Goal: Information Seeking & Learning: Get advice/opinions

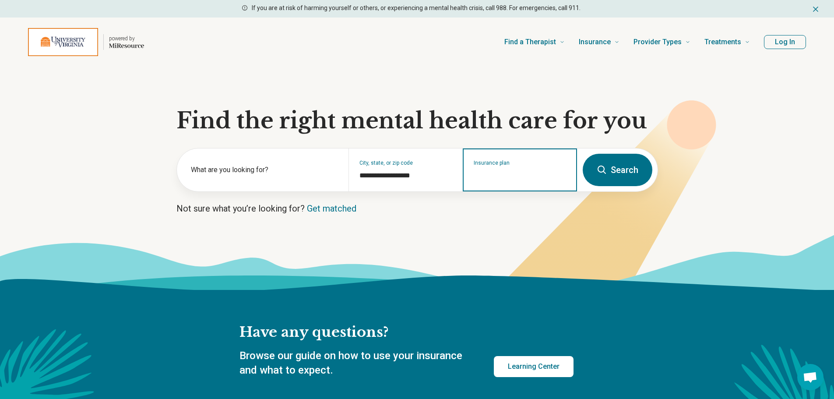
click at [489, 177] on input "Insurance plan" at bounding box center [520, 175] width 93 height 11
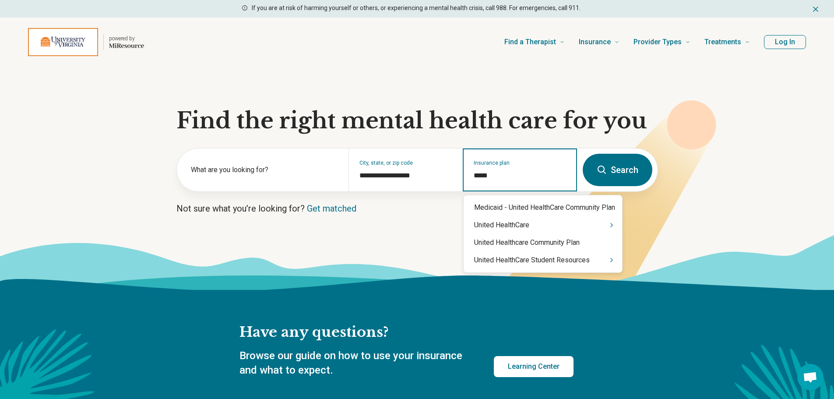
type input "******"
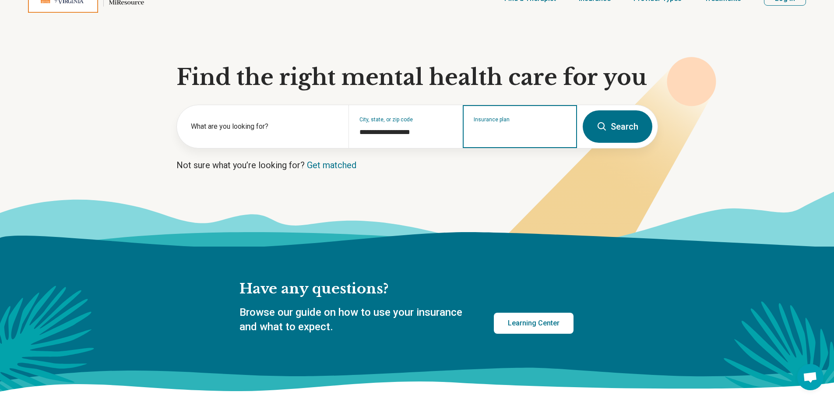
scroll to position [44, 0]
click at [492, 134] on input "Insurance plan" at bounding box center [520, 132] width 93 height 11
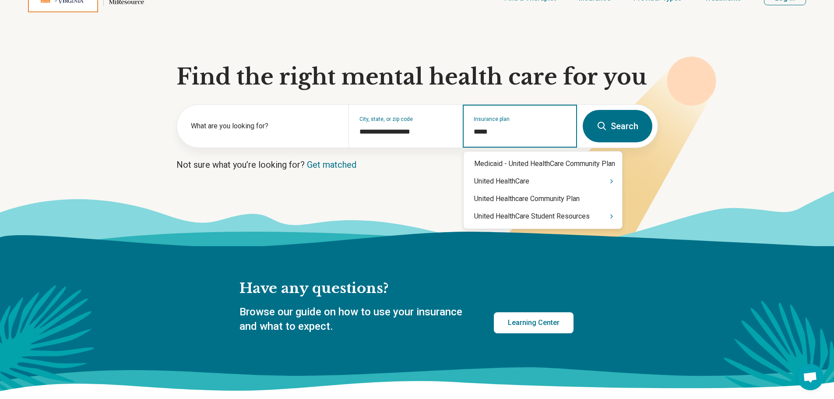
type input "******"
click at [501, 181] on div "United HealthCare" at bounding box center [543, 182] width 159 height 18
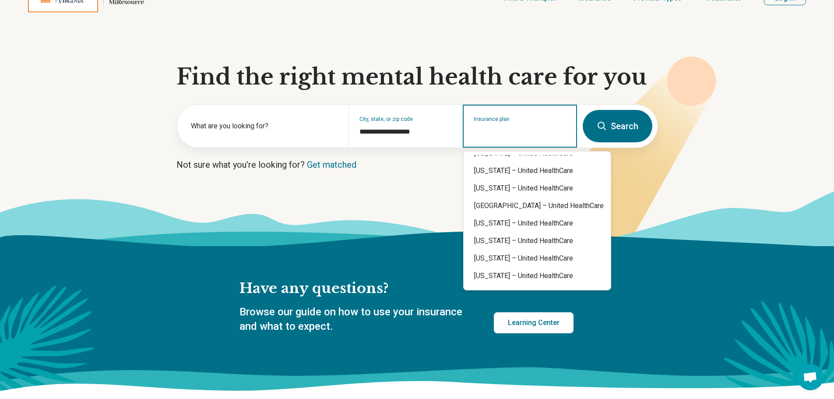
scroll to position [219, 0]
click at [506, 226] on div "Virginia – United HealthCare" at bounding box center [537, 225] width 147 height 18
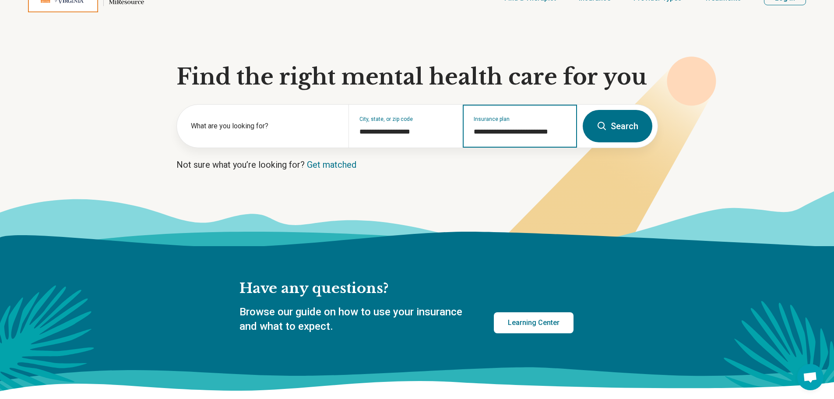
type input "**********"
click at [615, 127] on button "Search" at bounding box center [618, 126] width 70 height 32
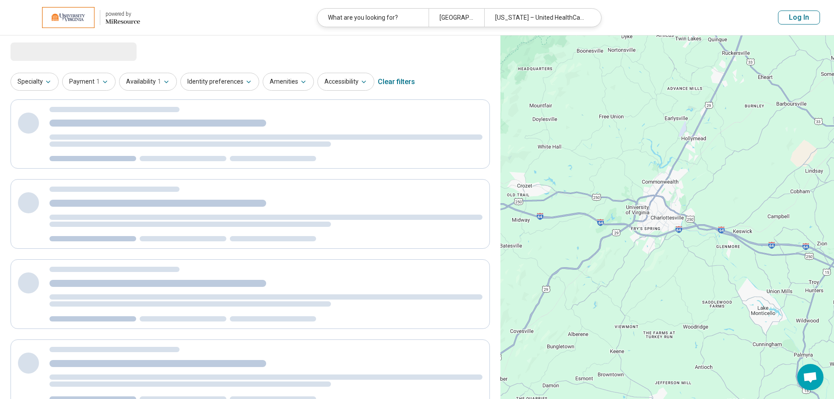
select select "***"
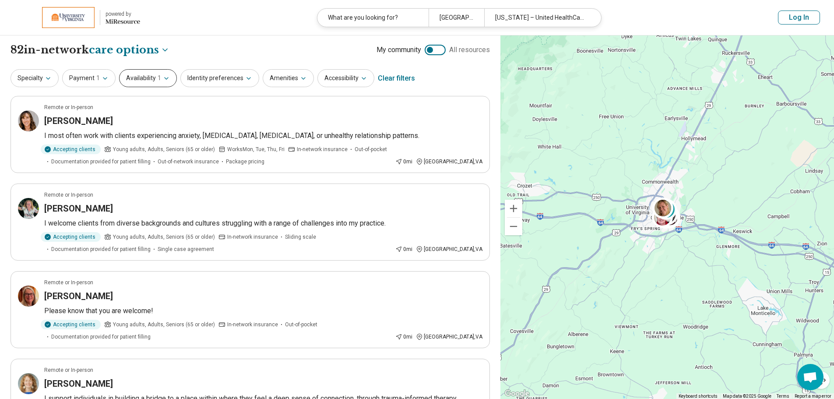
click at [163, 76] on icon "button" at bounding box center [166, 78] width 7 height 7
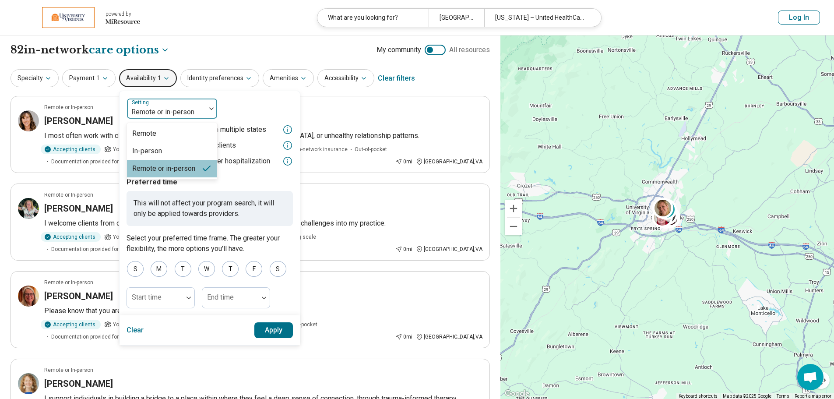
click at [193, 112] on div at bounding box center [167, 112] width 72 height 12
click at [176, 151] on div "In-person" at bounding box center [172, 151] width 90 height 18
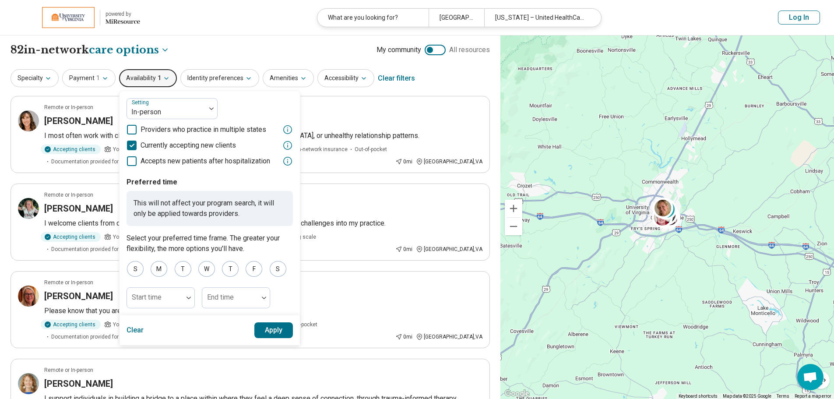
click at [282, 330] on button "Apply" at bounding box center [274, 330] width 39 height 16
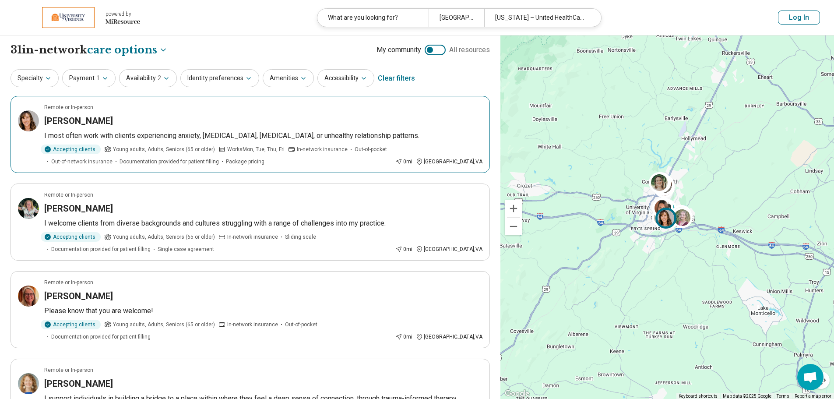
click at [157, 120] on div "Suzanne Wilberger" at bounding box center [263, 121] width 438 height 12
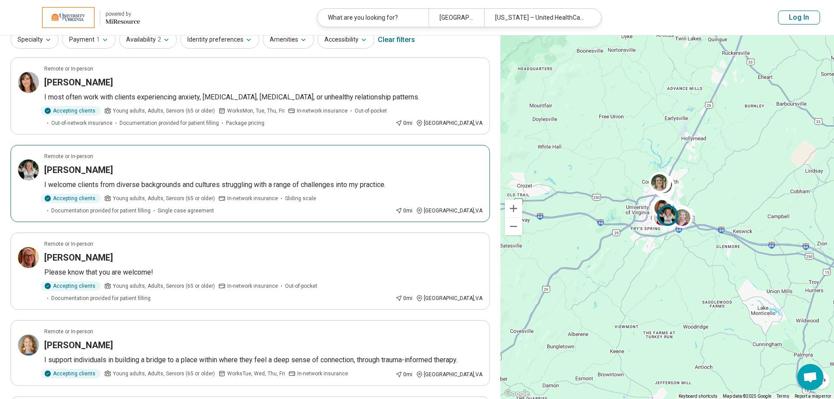
scroll to position [44, 0]
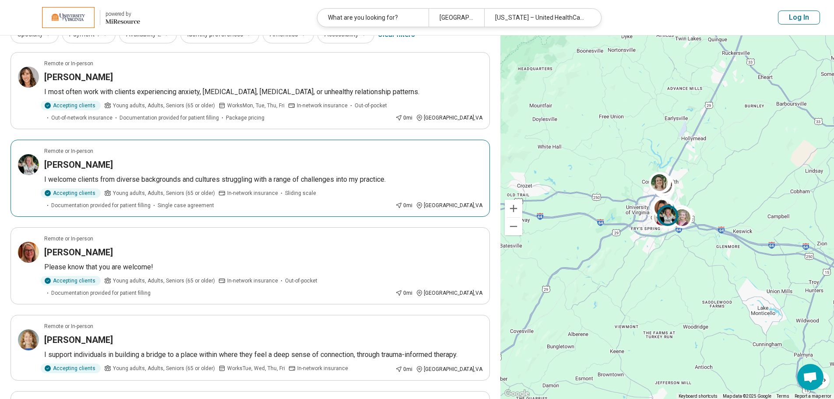
click at [229, 168] on div "Beverly Faught" at bounding box center [263, 165] width 438 height 12
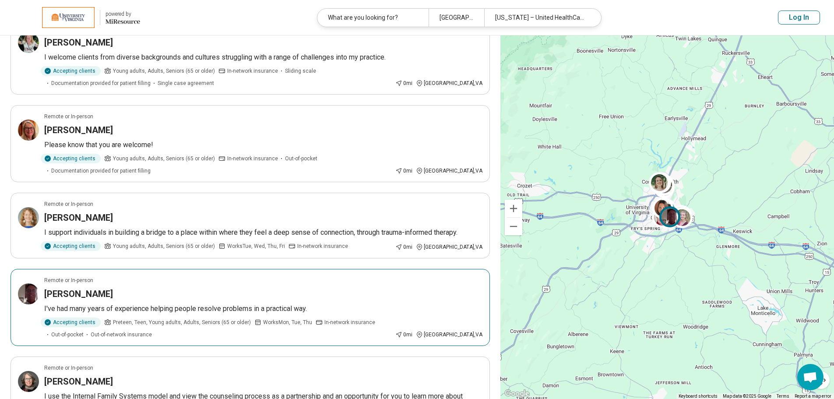
scroll to position [175, 0]
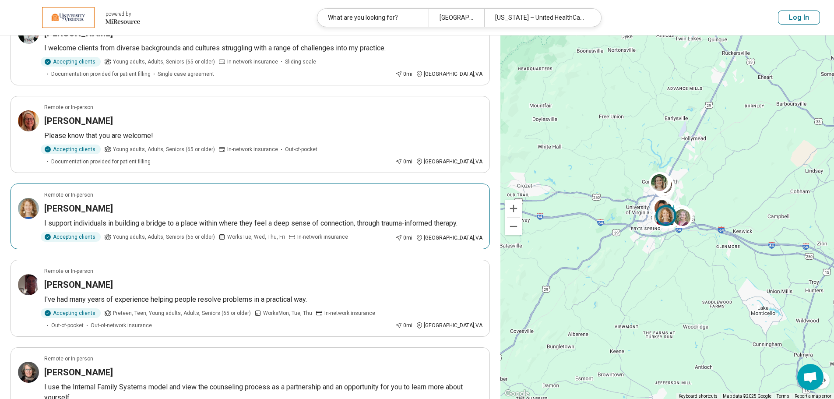
click at [194, 207] on div "Lanz Travers" at bounding box center [263, 208] width 438 height 12
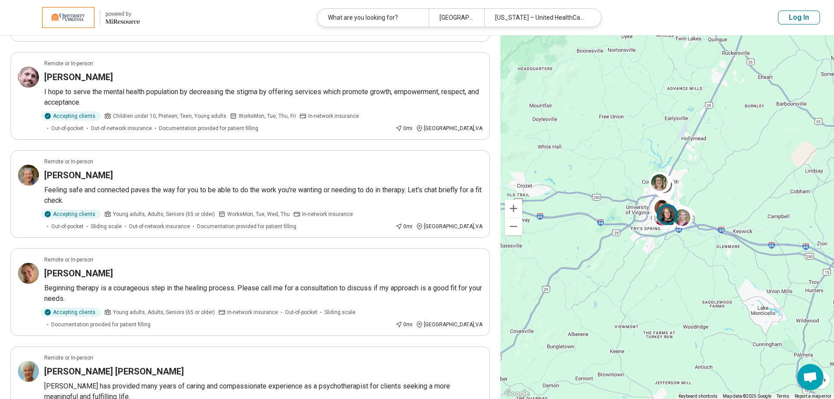
scroll to position [657, 0]
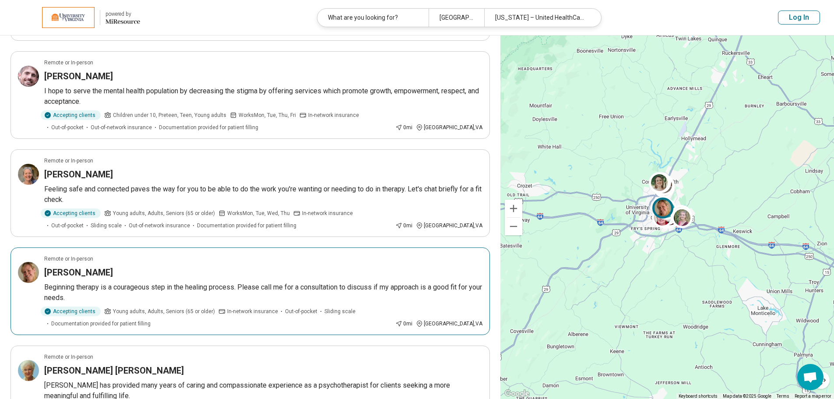
click at [169, 273] on div "Caitlin Price" at bounding box center [263, 272] width 438 height 12
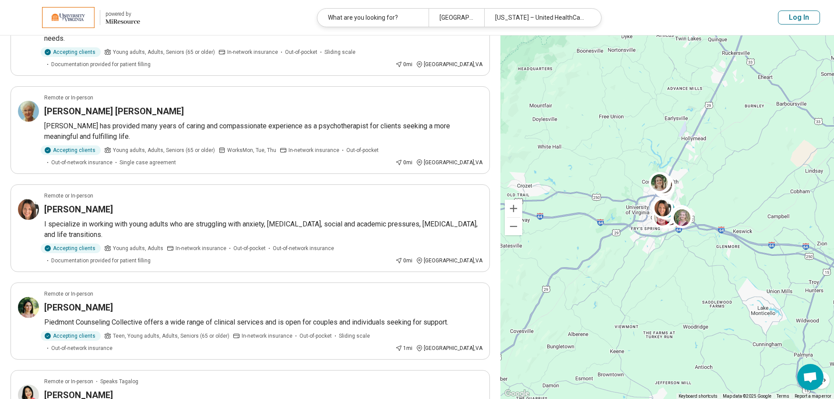
scroll to position [920, 0]
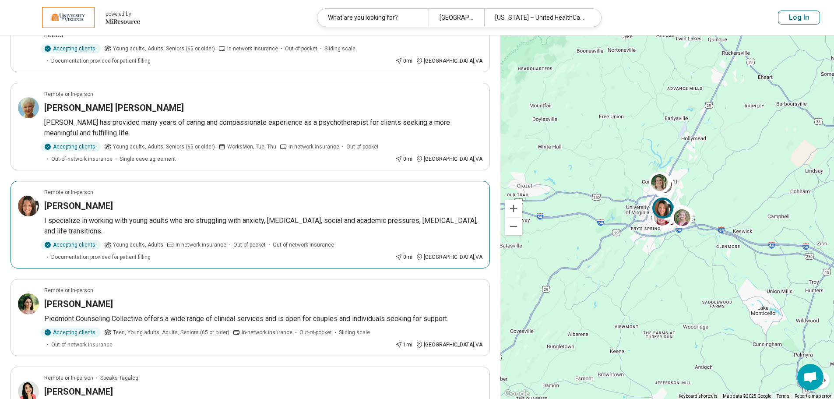
click at [159, 228] on p "I specialize in working with young adults who are struggling with anxiety, perf…" at bounding box center [263, 226] width 438 height 21
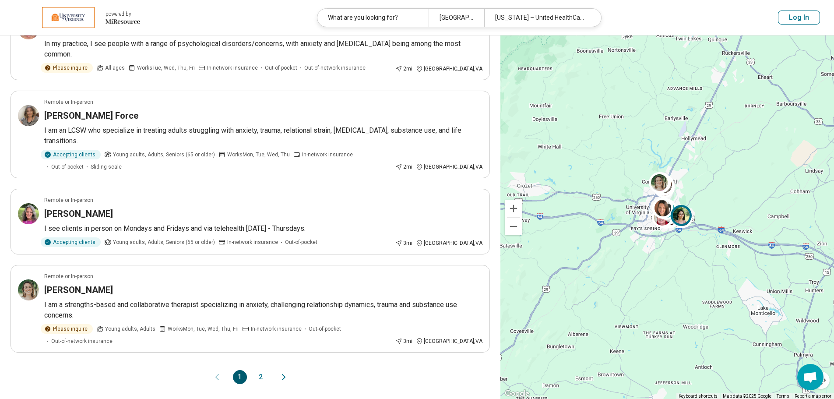
scroll to position [1577, 0]
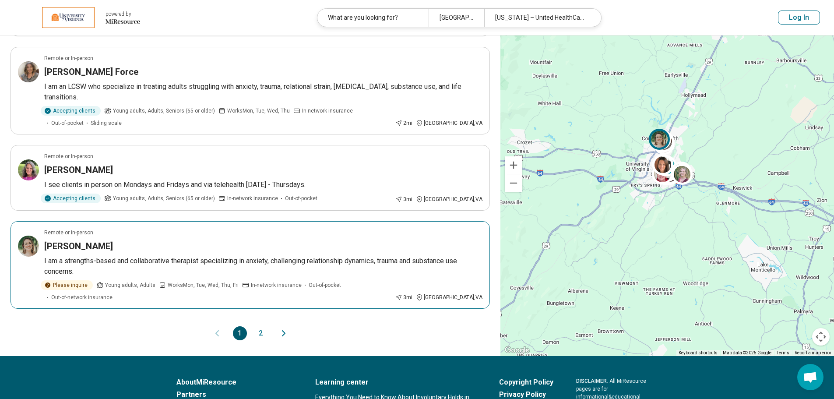
click at [245, 271] on p "I am a strengths-based and collaborative therapist specializing in anxiety, cha…" at bounding box center [263, 266] width 438 height 21
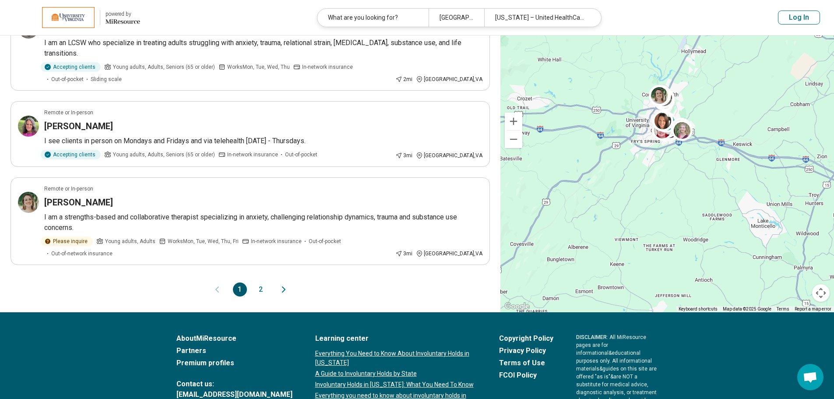
click at [256, 283] on button "2" at bounding box center [261, 290] width 14 height 14
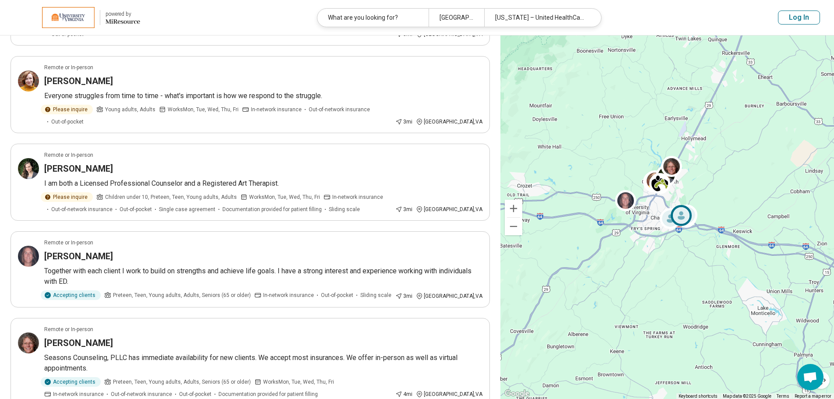
scroll to position [219, 0]
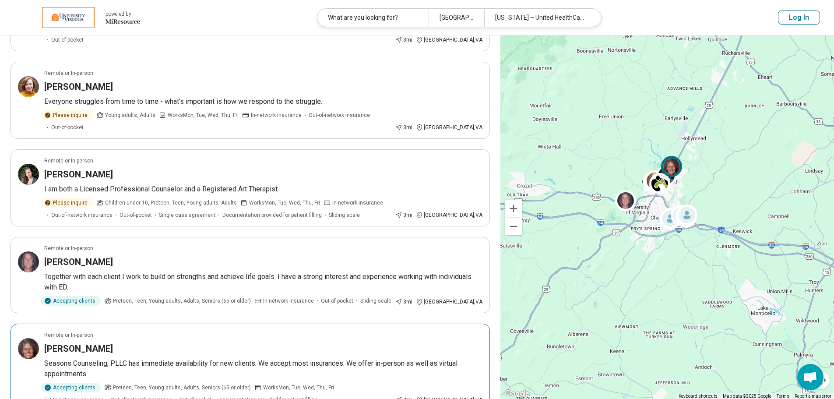
click at [257, 343] on div "Anne Luckinbill" at bounding box center [263, 349] width 438 height 12
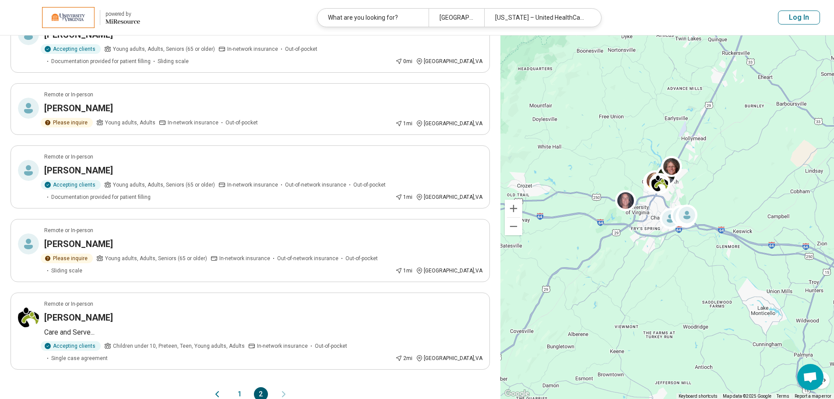
scroll to position [817, 0]
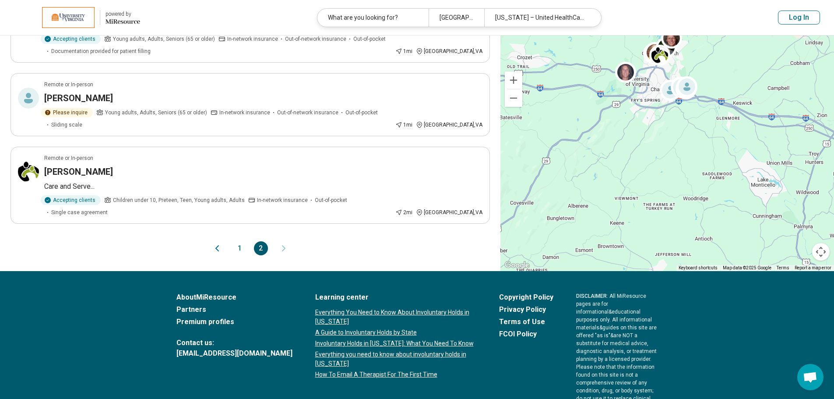
click at [241, 241] on button "1" at bounding box center [240, 248] width 14 height 14
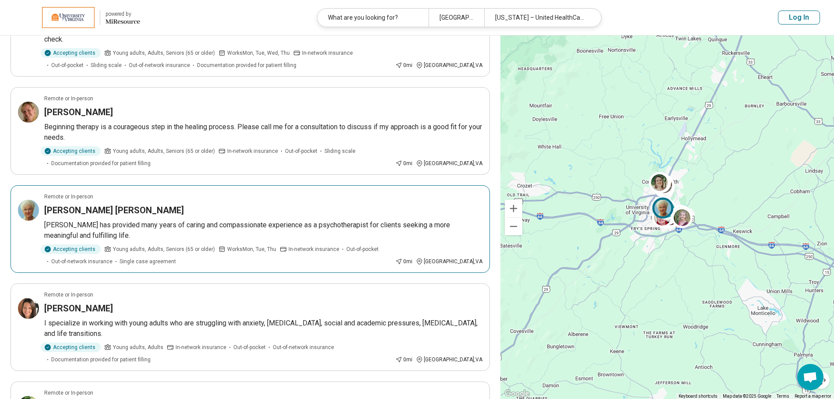
scroll to position [0, 0]
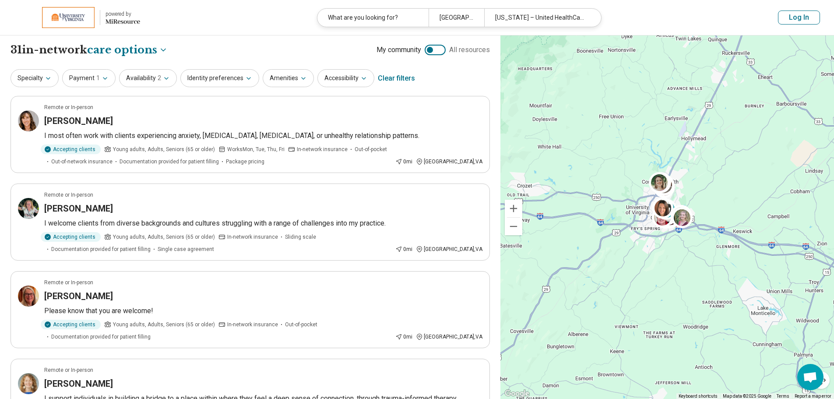
click at [795, 24] on button "Log In" at bounding box center [799, 18] width 42 height 14
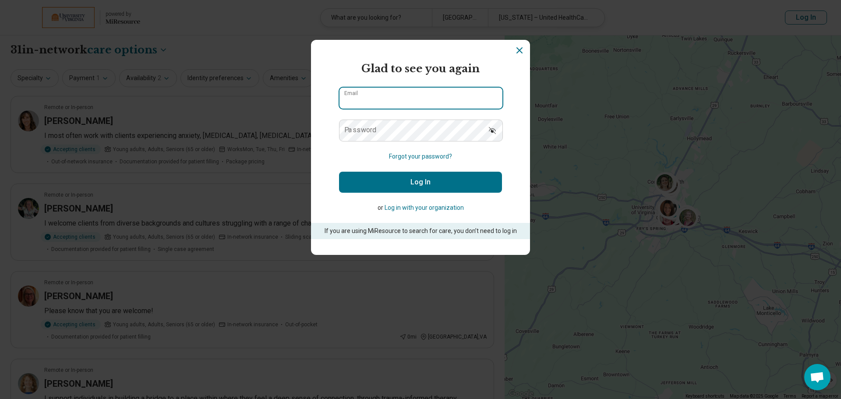
type input "**********"
click at [425, 181] on button "Log In" at bounding box center [420, 182] width 163 height 21
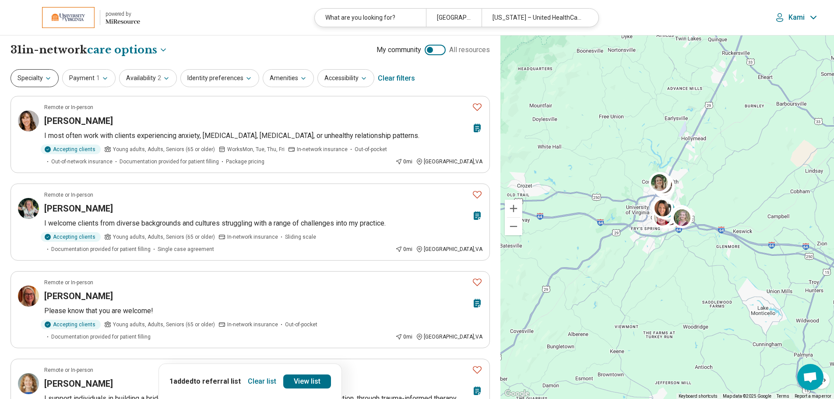
click at [27, 81] on button "Specialty" at bounding box center [35, 78] width 48 height 18
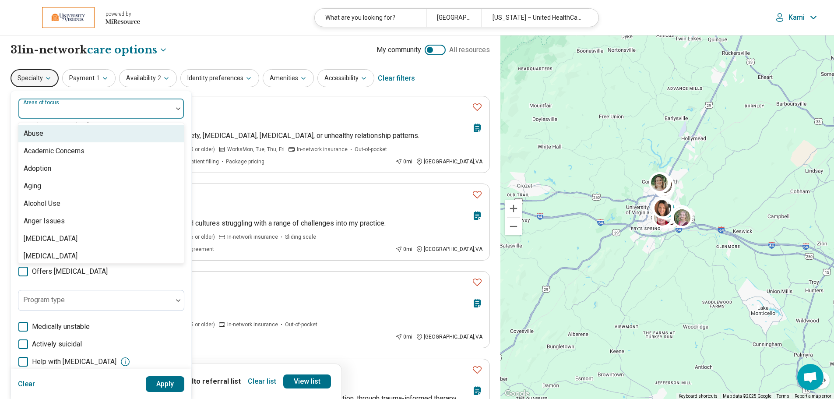
click at [49, 107] on div "Areas of focus" at bounding box center [101, 108] width 166 height 21
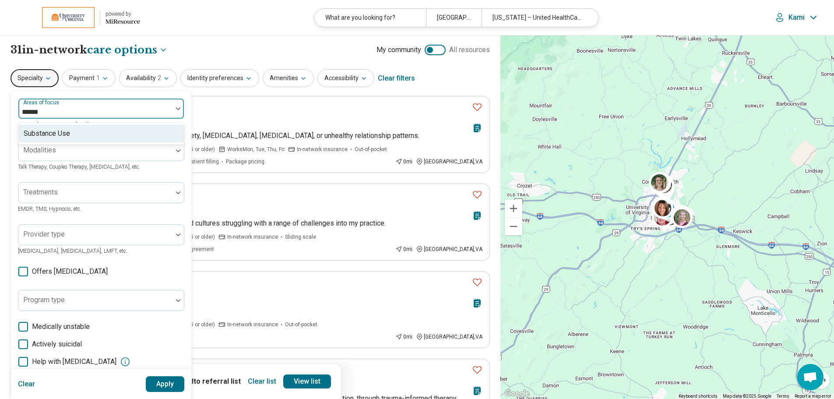
type input "*******"
click at [53, 139] on div "Substance Use" at bounding box center [47, 133] width 46 height 11
click at [86, 111] on div at bounding box center [120, 112] width 83 height 12
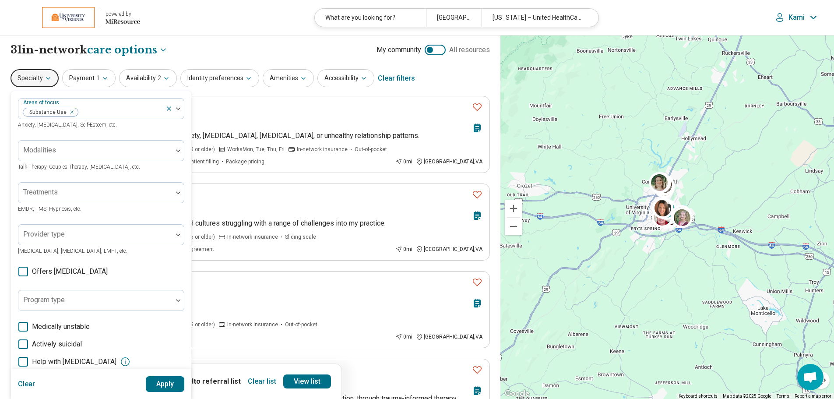
click at [161, 387] on button "Apply" at bounding box center [165, 384] width 39 height 16
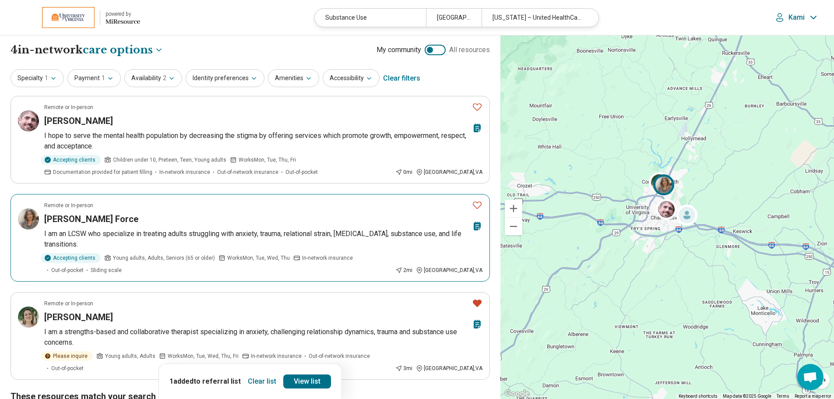
click at [192, 217] on div "Sara La Force" at bounding box center [256, 219] width 424 height 12
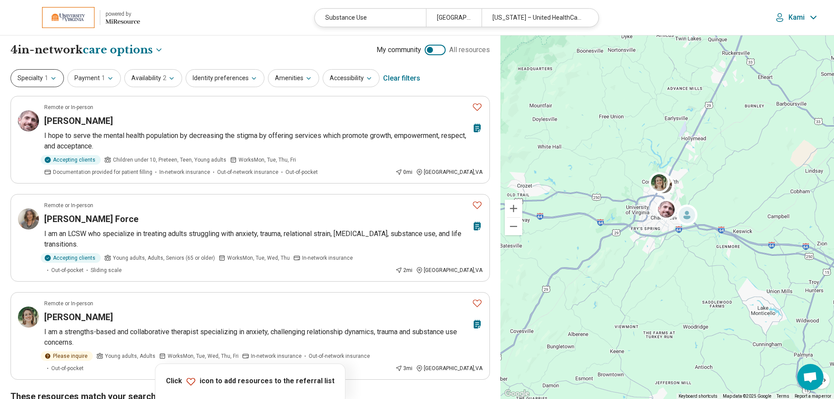
click at [26, 73] on button "Specialty 1" at bounding box center [37, 78] width 53 height 18
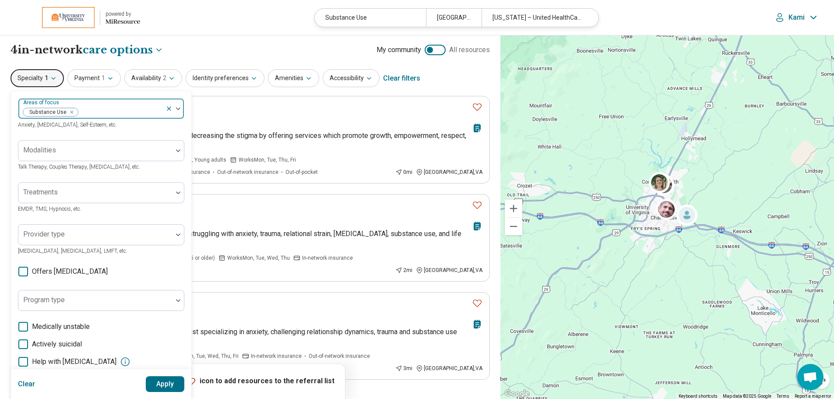
click at [72, 114] on div "Remove [object Object]" at bounding box center [70, 112] width 11 height 11
click at [73, 194] on div at bounding box center [95, 196] width 147 height 12
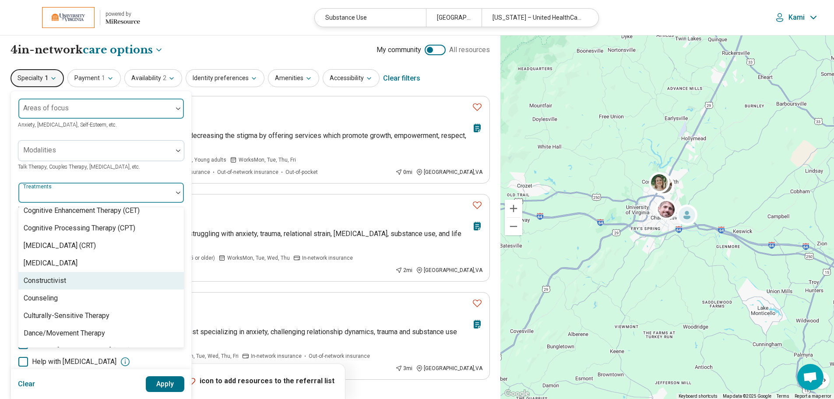
scroll to position [482, 0]
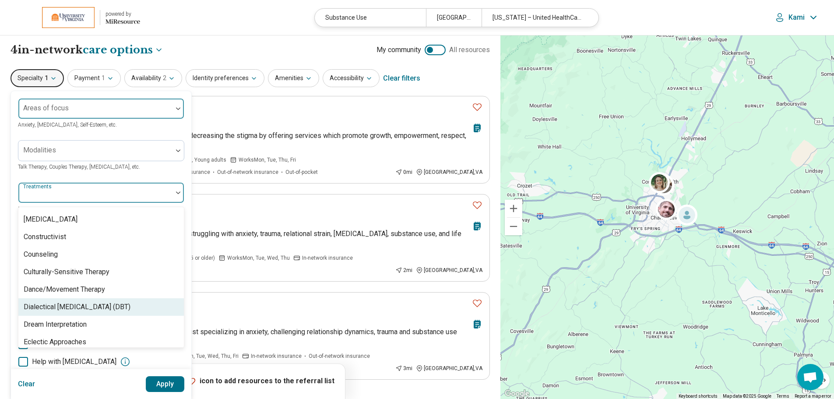
click at [89, 308] on div "Dialectical [MEDICAL_DATA] (DBT)" at bounding box center [77, 307] width 107 height 11
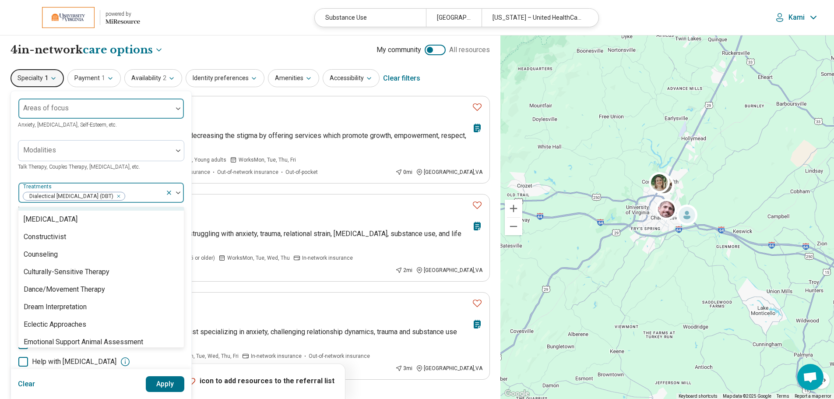
click at [139, 196] on div at bounding box center [144, 196] width 36 height 12
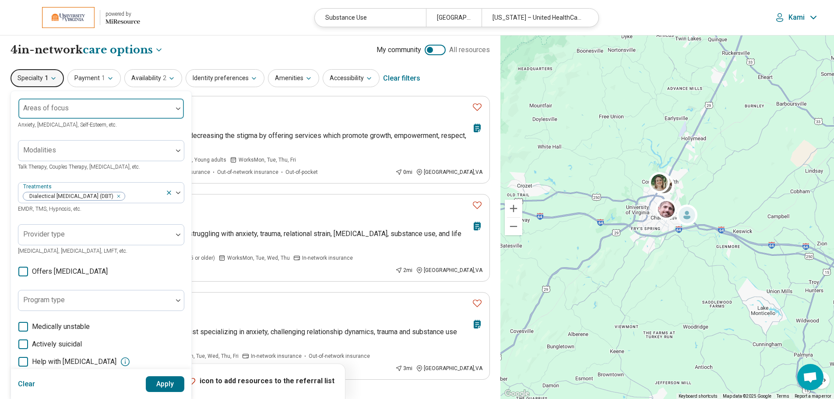
click at [160, 384] on button "Apply" at bounding box center [165, 384] width 39 height 16
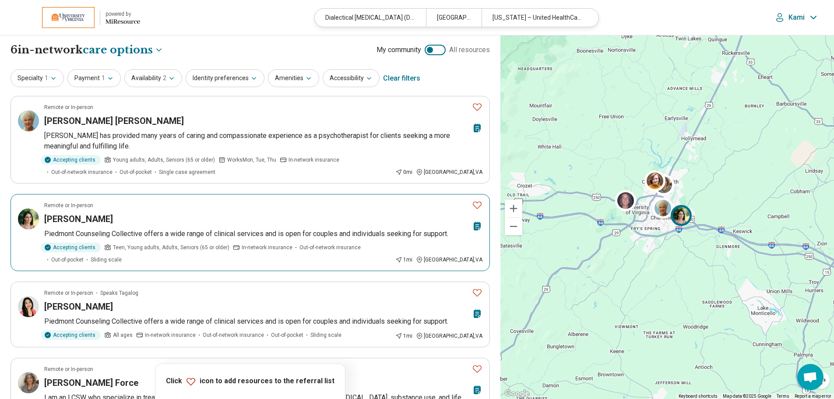
click at [161, 252] on p "Teen, Young adults, Adults, Seniors (65 or older)" at bounding box center [166, 248] width 125 height 10
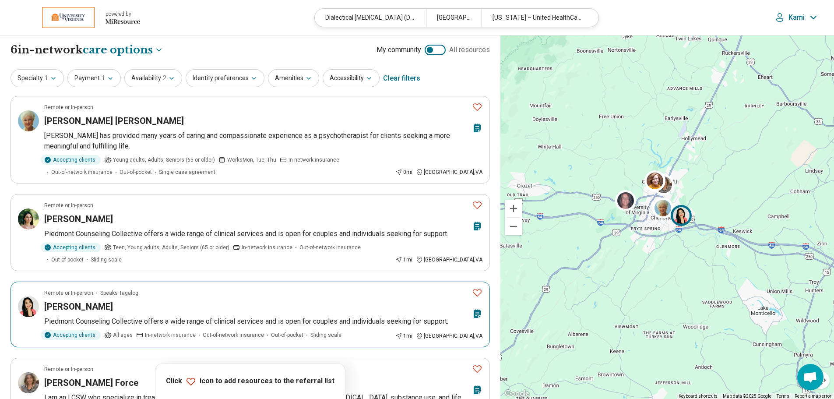
click at [105, 297] on article "Remote or In-person Speaks Tagalog Jem Iwatsubo Piedmont Counseling Collective …" at bounding box center [251, 315] width 480 height 66
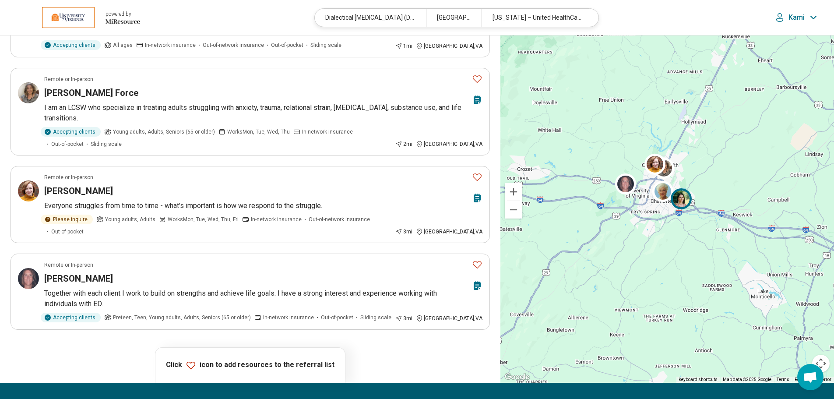
scroll to position [307, 0]
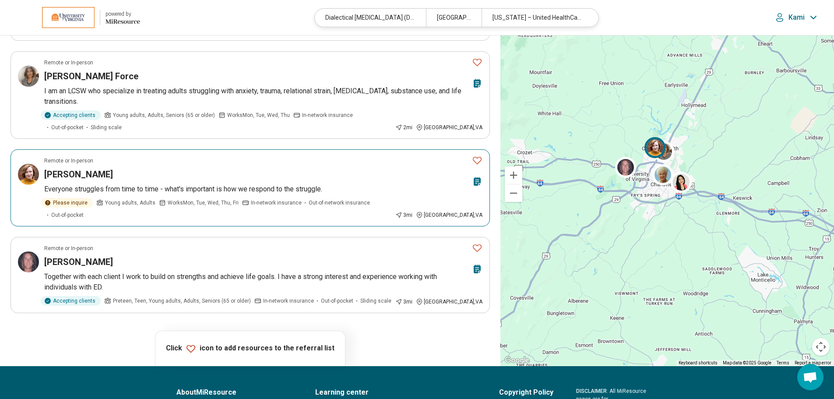
click at [181, 199] on span "Works Mon, Tue, Wed, Thu, Fri" at bounding box center [203, 203] width 71 height 8
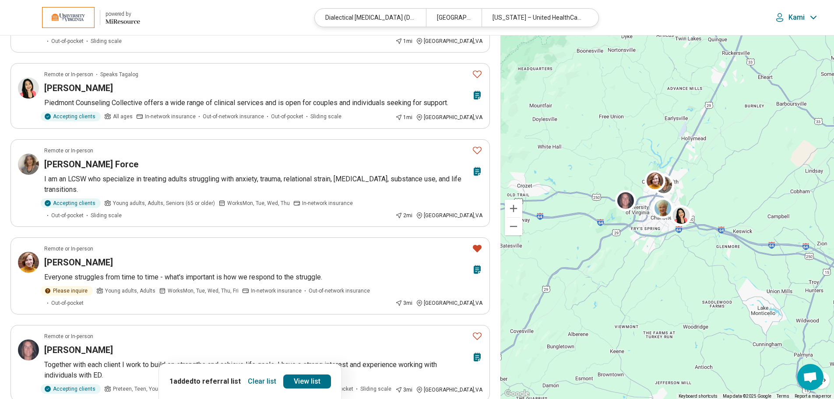
scroll to position [219, 0]
click at [474, 148] on icon "Favorite" at bounding box center [477, 150] width 11 height 11
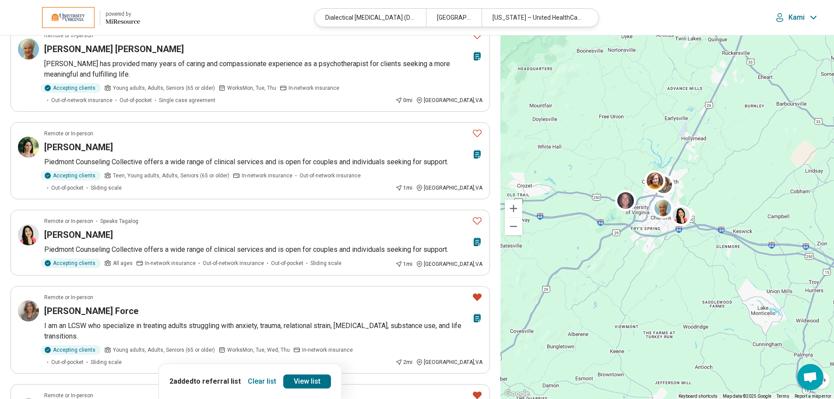
scroll to position [0, 0]
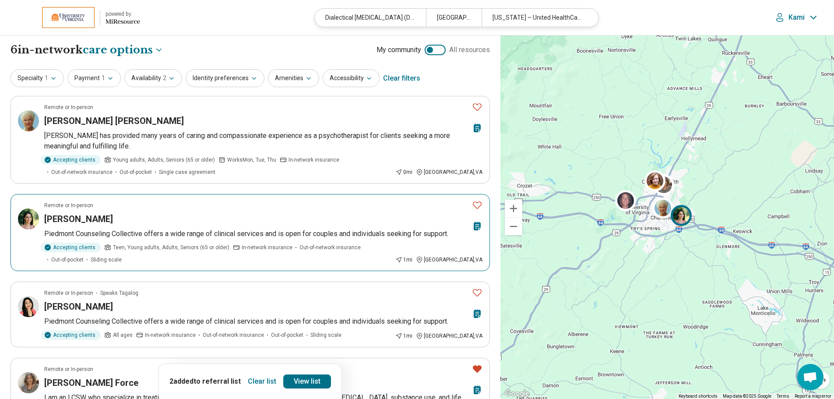
click at [478, 208] on icon "Favorite" at bounding box center [477, 205] width 9 height 7
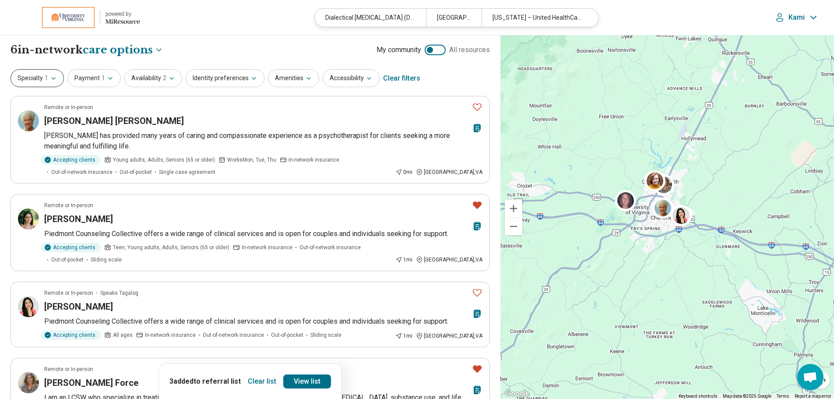
click at [52, 85] on button "Specialty 1" at bounding box center [37, 78] width 53 height 18
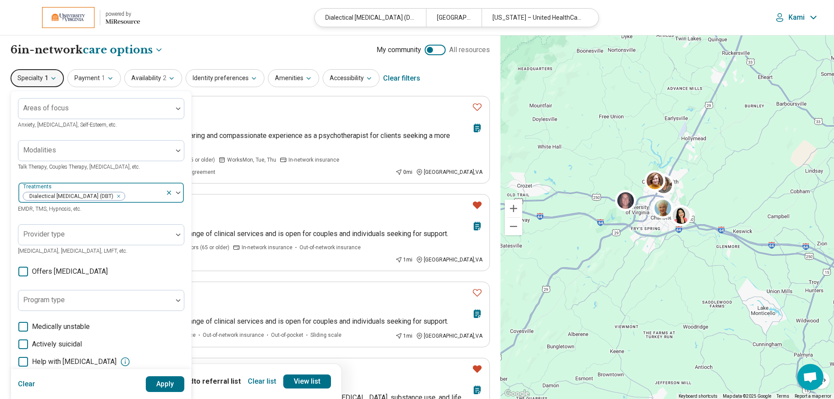
click at [119, 197] on icon "Remove [object Object]" at bounding box center [116, 196] width 6 height 6
click at [156, 389] on button "Apply" at bounding box center [165, 384] width 39 height 16
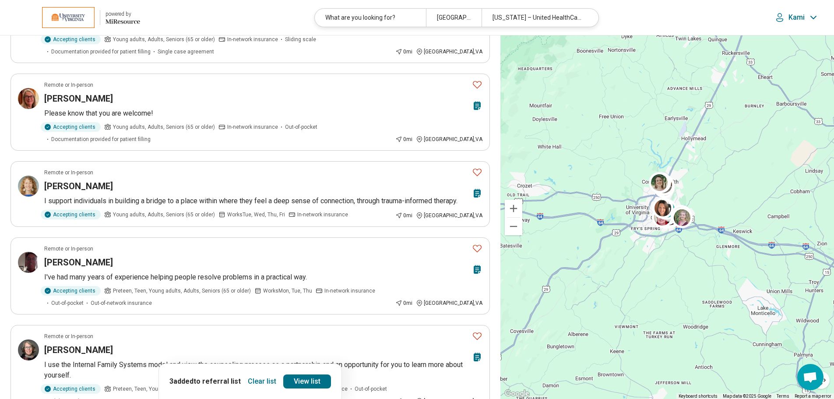
scroll to position [219, 0]
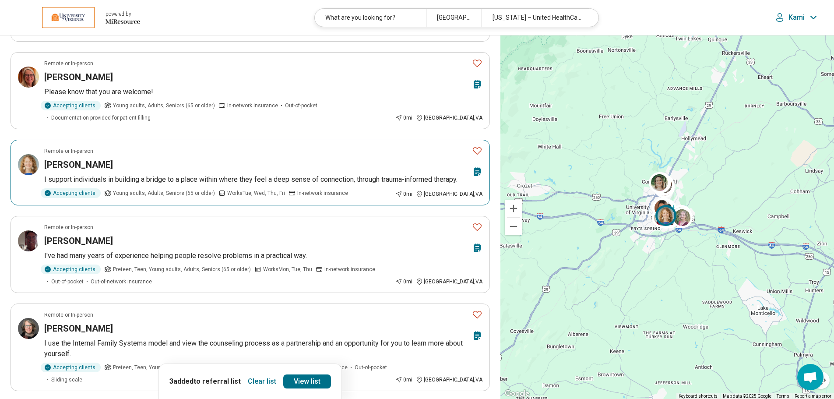
click at [228, 168] on div "Lanz Travers" at bounding box center [256, 165] width 424 height 12
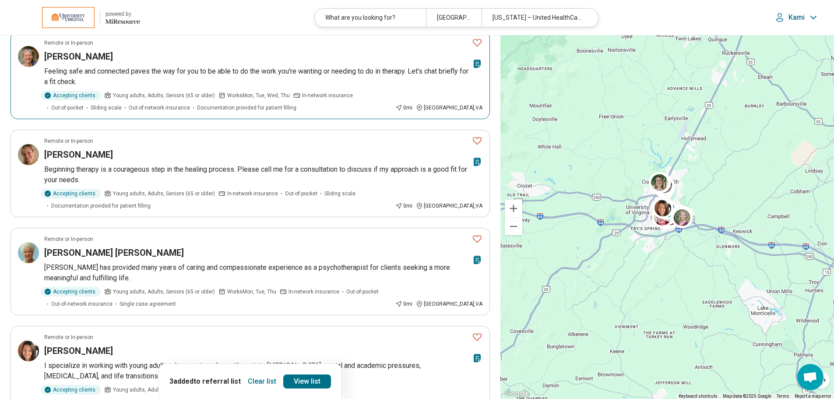
scroll to position [788, 0]
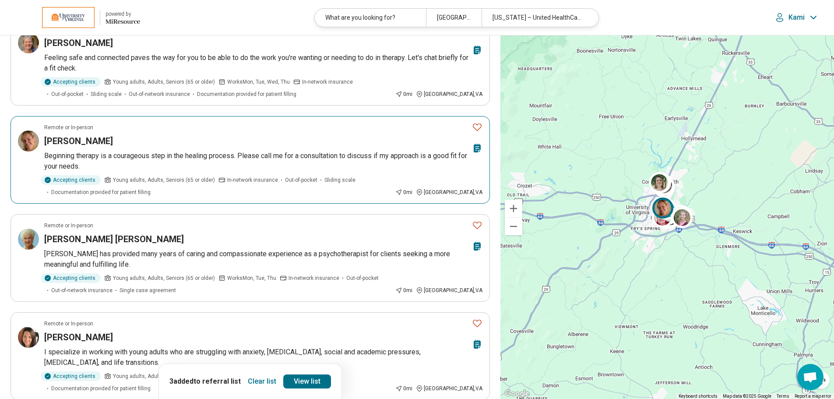
click at [279, 150] on article "Remote or In-person Caitlin Price Beginning therapy is a courageous step in the…" at bounding box center [251, 160] width 480 height 88
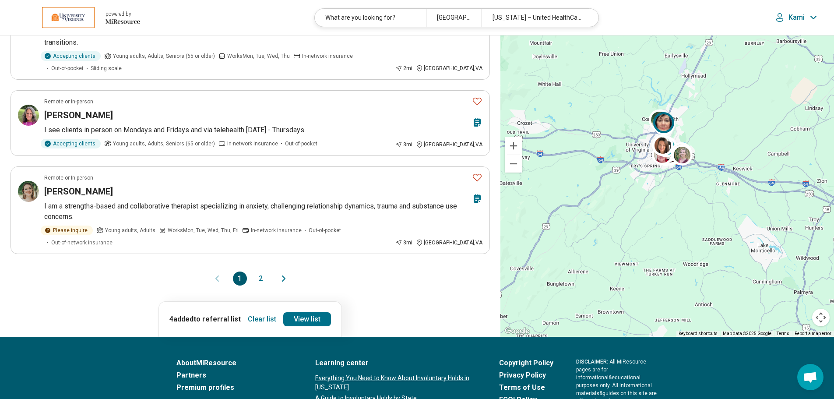
scroll to position [1665, 0]
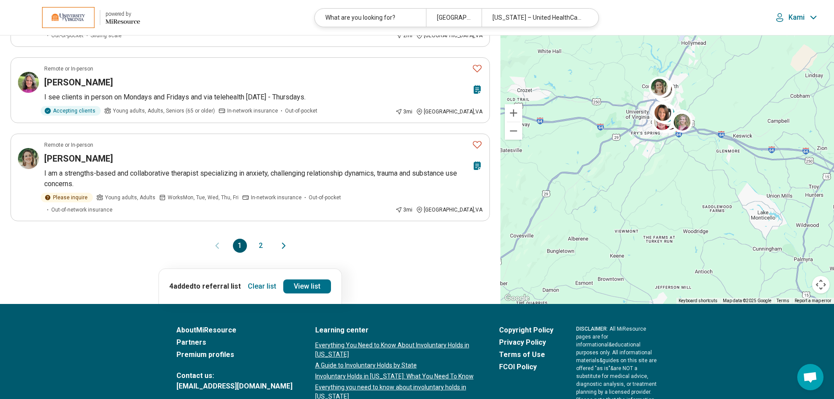
click at [263, 239] on button "2" at bounding box center [261, 246] width 14 height 14
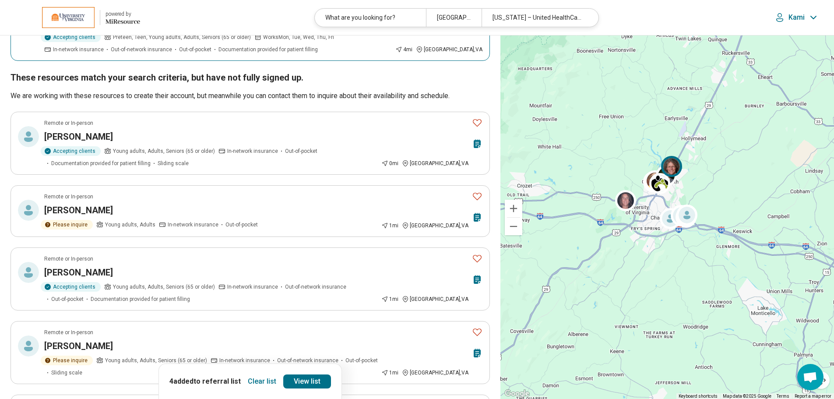
scroll to position [864, 0]
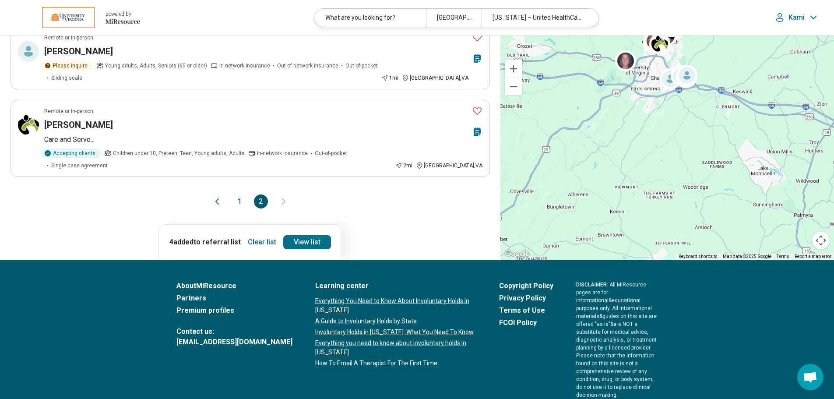
click at [236, 194] on button "1" at bounding box center [240, 201] width 14 height 14
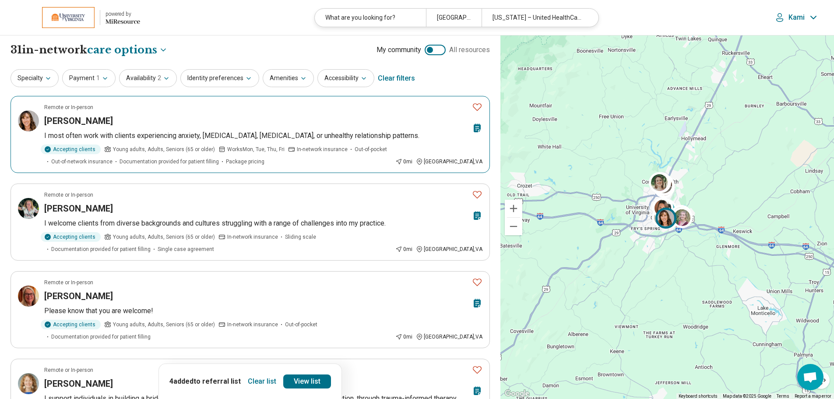
scroll to position [0, 0]
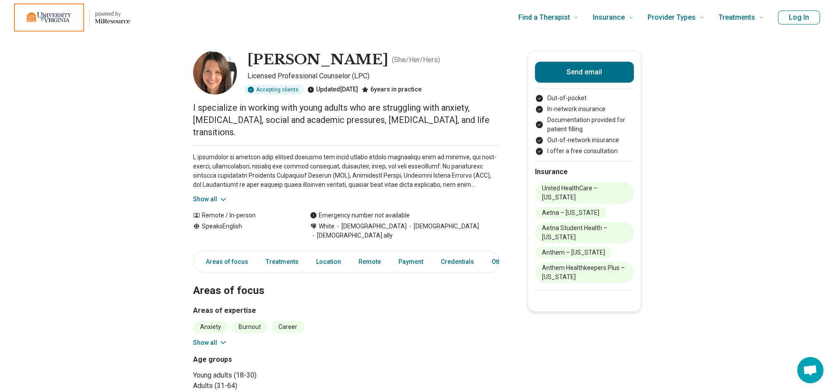
click at [214, 195] on button "Show all" at bounding box center [210, 199] width 35 height 9
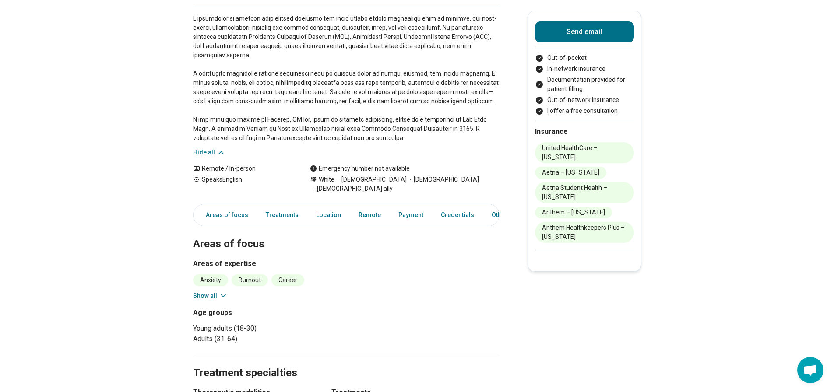
scroll to position [219, 0]
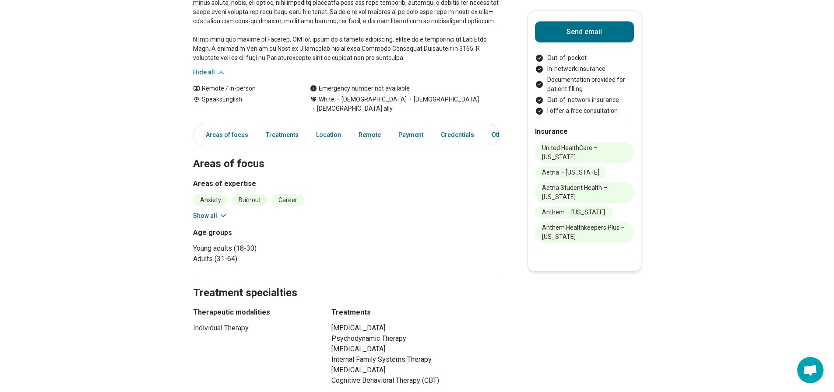
click at [196, 194] on div "Anxiety Burnout Career [MEDICAL_DATA] Life Transitions [MEDICAL_DATA] [MEDICAL_…" at bounding box center [346, 207] width 307 height 26
click at [197, 212] on button "Show all" at bounding box center [210, 216] width 35 height 9
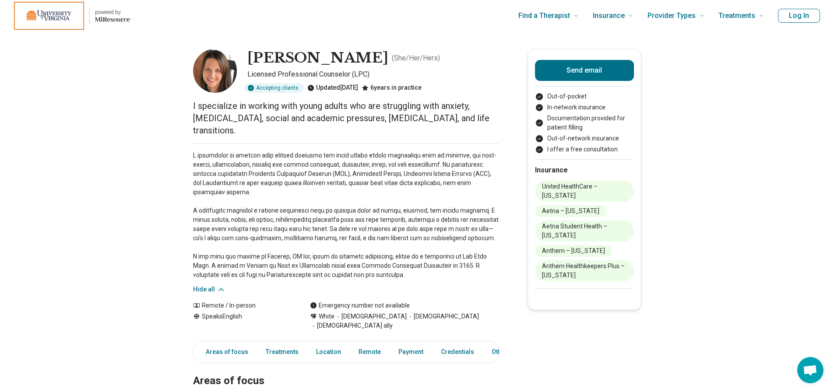
scroll to position [0, 0]
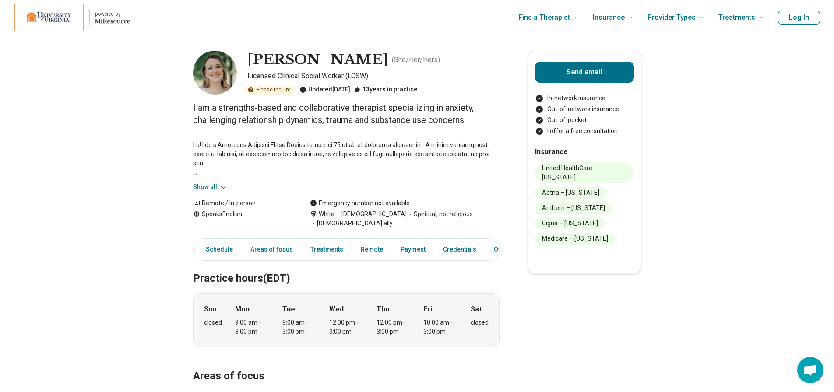
click at [207, 188] on button "Show all" at bounding box center [210, 187] width 35 height 9
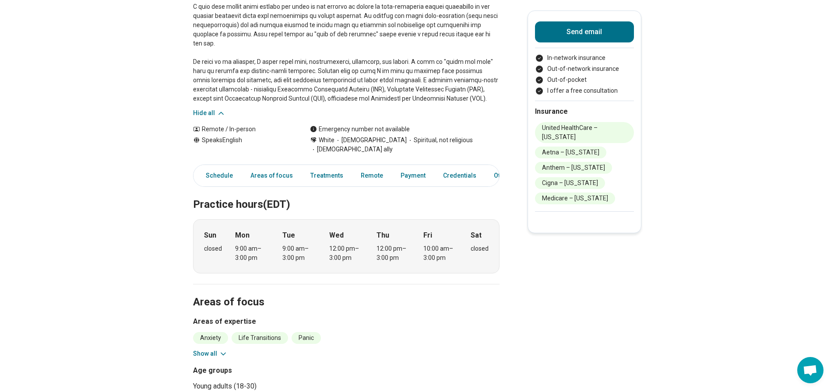
scroll to position [219, 0]
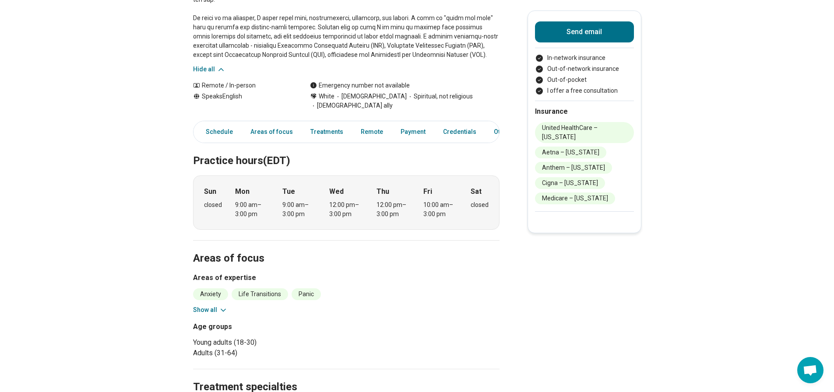
click at [198, 306] on button "Show all" at bounding box center [210, 310] width 35 height 9
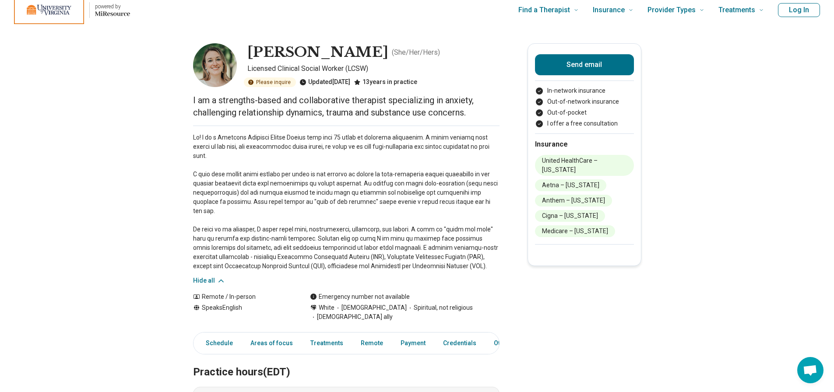
scroll to position [0, 0]
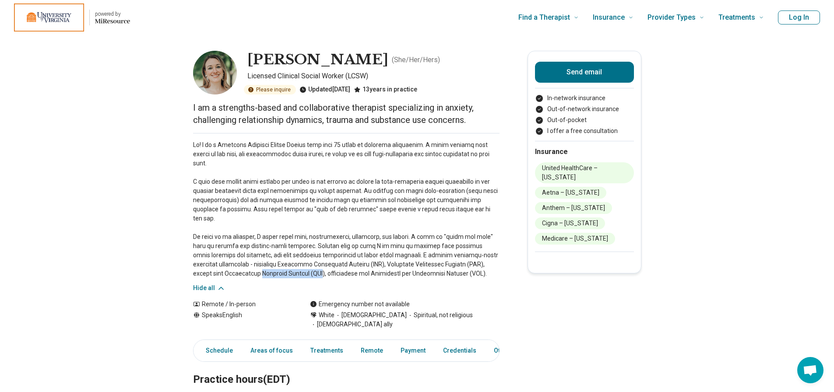
drag, startPoint x: 259, startPoint y: 256, endPoint x: 191, endPoint y: 251, distance: 68.5
drag, startPoint x: 319, startPoint y: 245, endPoint x: 228, endPoint y: 245, distance: 91.1
click at [228, 245] on p at bounding box center [346, 210] width 307 height 138
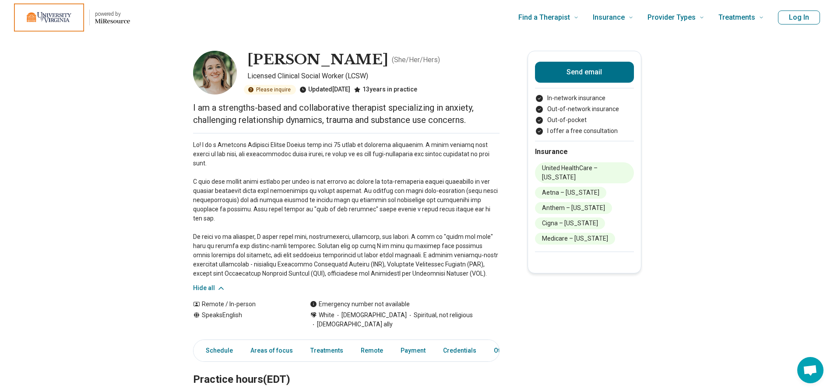
drag, startPoint x: 140, startPoint y: 237, endPoint x: 163, endPoint y: 237, distance: 23.2
click at [802, 14] on button "Log In" at bounding box center [799, 18] width 42 height 14
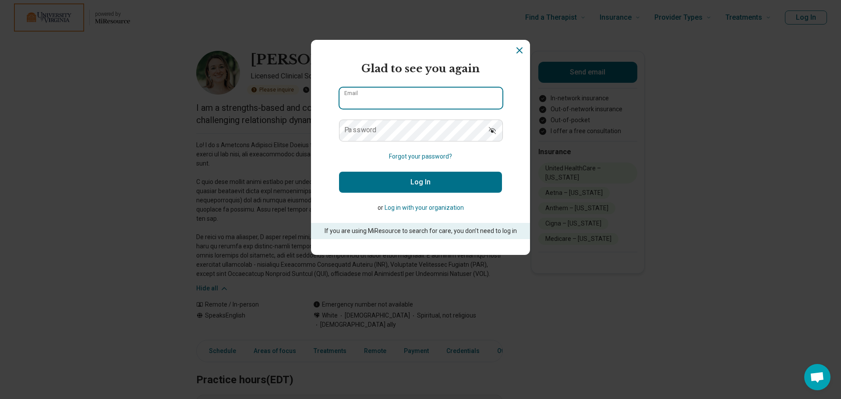
type input "**********"
click at [409, 177] on button "Log In" at bounding box center [420, 182] width 163 height 21
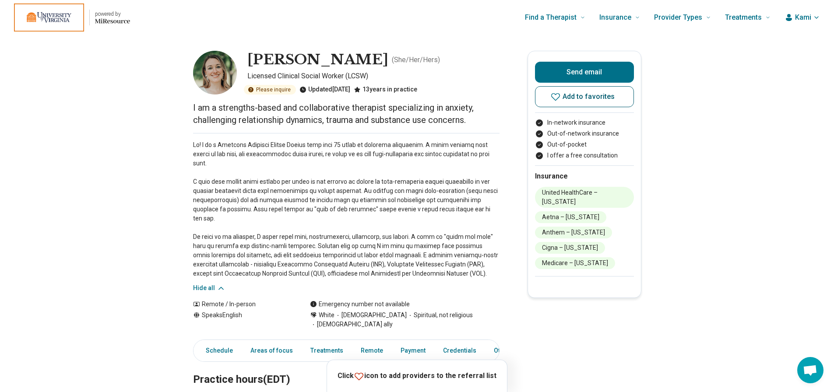
click at [562, 103] on button "Add to favorites" at bounding box center [584, 96] width 99 height 21
click at [601, 101] on button "Add to favorites" at bounding box center [584, 96] width 99 height 21
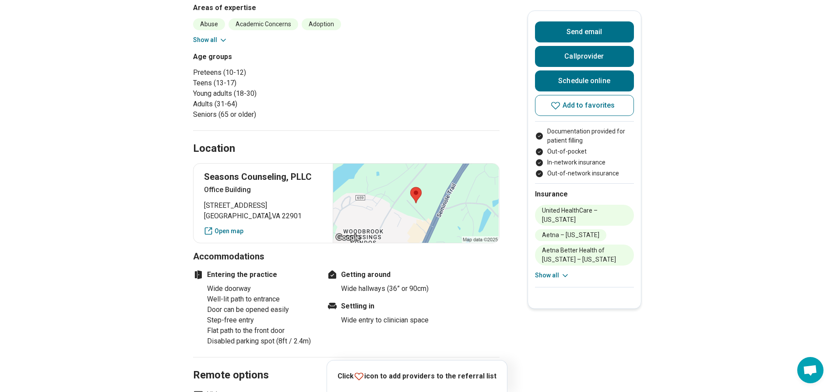
scroll to position [175, 0]
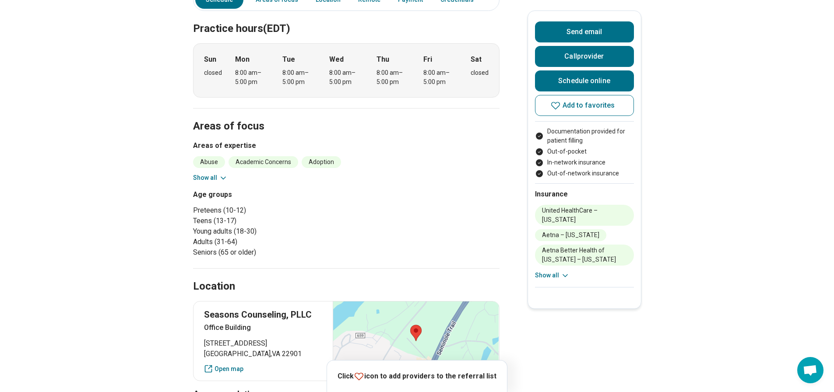
click at [215, 180] on button "Show all" at bounding box center [210, 177] width 35 height 9
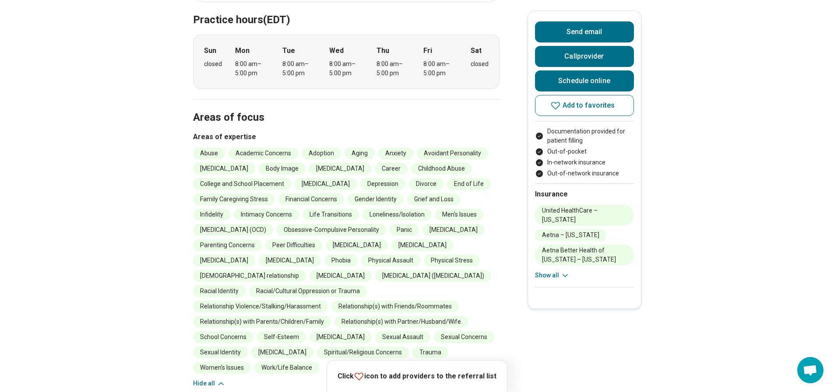
scroll to position [219, 0]
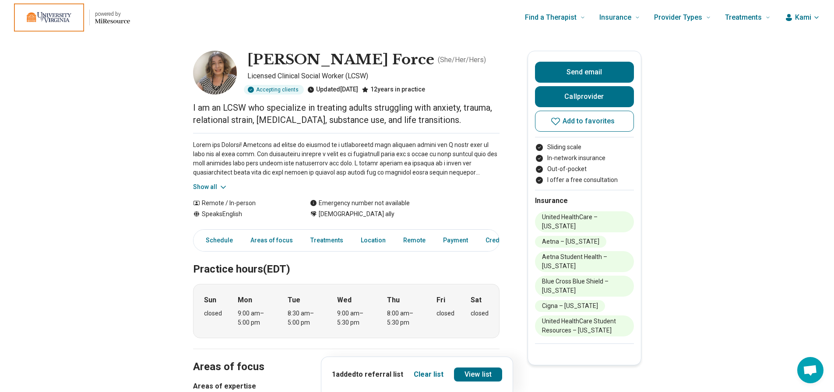
click at [216, 190] on button "Show all" at bounding box center [210, 187] width 35 height 9
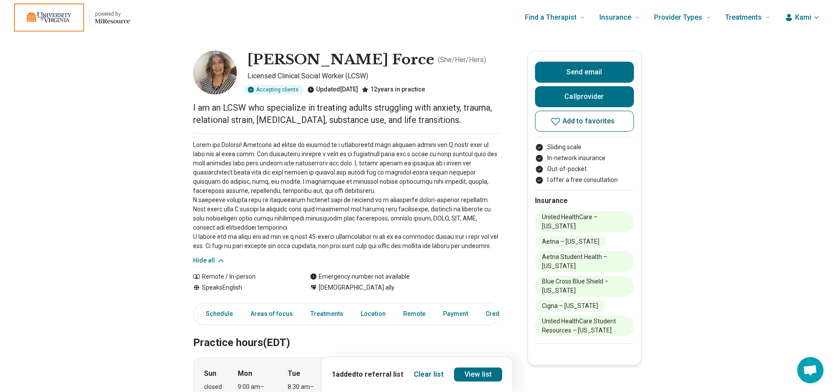
click at [560, 117] on icon at bounding box center [556, 121] width 11 height 11
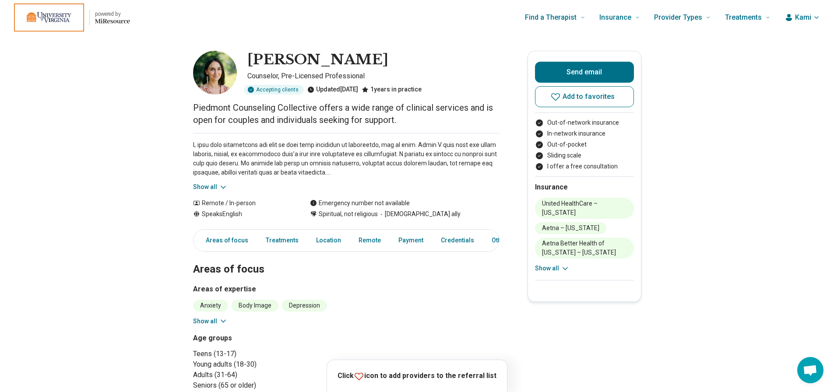
click at [213, 186] on button "Show all" at bounding box center [210, 187] width 35 height 9
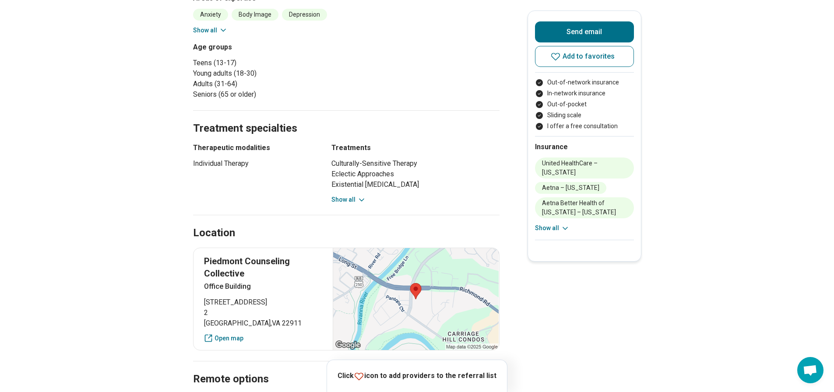
scroll to position [482, 0]
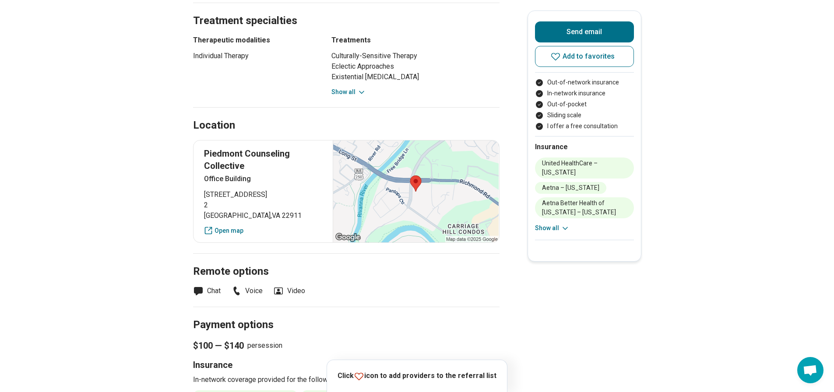
click at [350, 95] on button "Show all" at bounding box center [349, 92] width 35 height 9
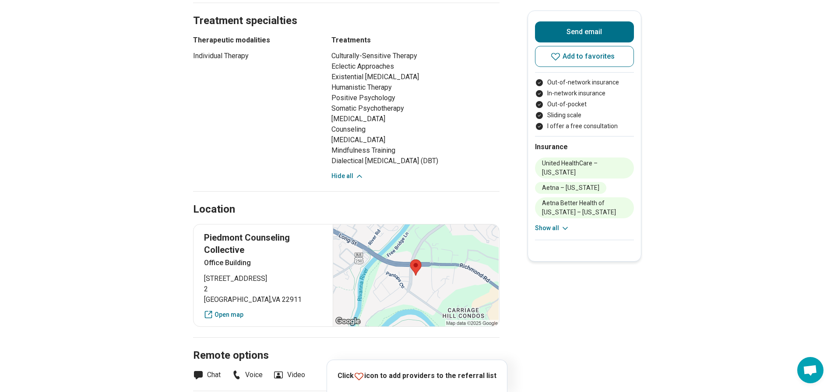
drag, startPoint x: 333, startPoint y: 159, endPoint x: 442, endPoint y: 157, distance: 109.1
click at [442, 157] on div "Therapeutic modalities Individual Therapy Treatments Culturally-Sensitive Thera…" at bounding box center [346, 108] width 307 height 146
click at [299, 157] on div "Therapeutic modalities Individual Therapy" at bounding box center [254, 108] width 123 height 146
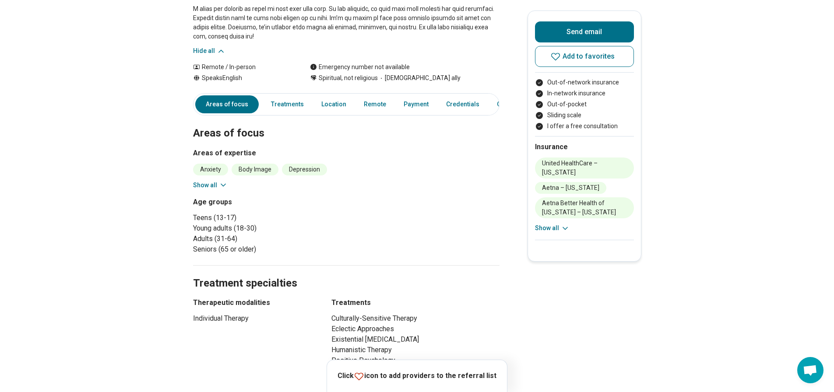
scroll to position [0, 0]
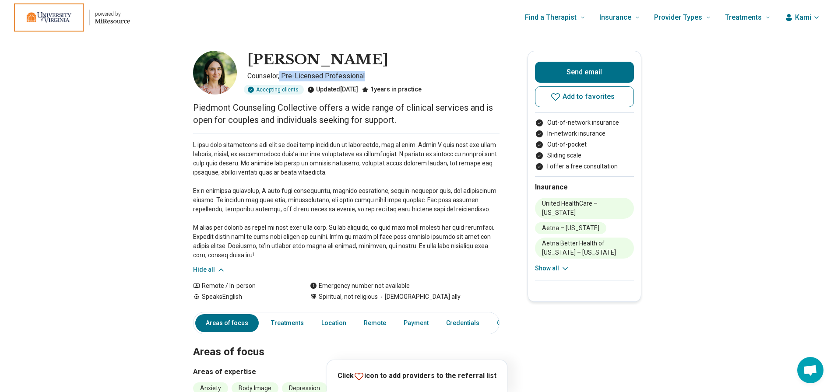
drag, startPoint x: 371, startPoint y: 72, endPoint x: 284, endPoint y: 75, distance: 86.8
click at [284, 75] on p "Counselor, Pre-Licensed Professional" at bounding box center [373, 76] width 252 height 11
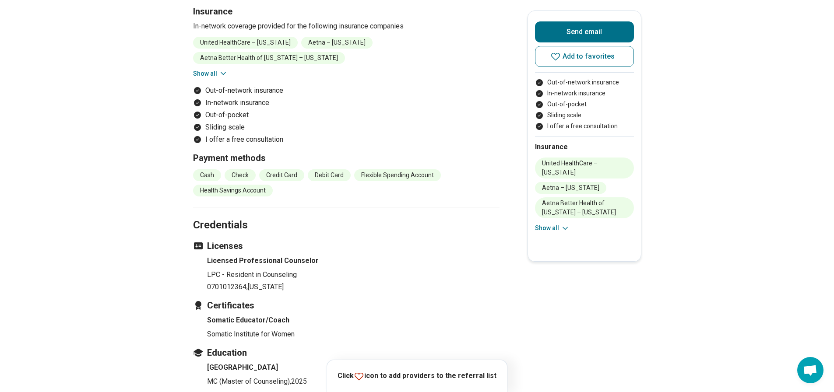
scroll to position [964, 0]
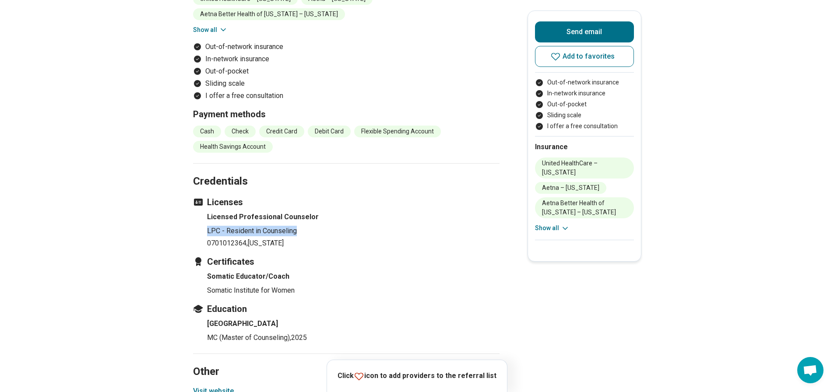
drag, startPoint x: 323, startPoint y: 215, endPoint x: 198, endPoint y: 219, distance: 124.9
click at [198, 219] on ul "Licensed Professional Counselor LPC - Resident in Counseling 0701012364 , Virgi…" at bounding box center [346, 230] width 307 height 37
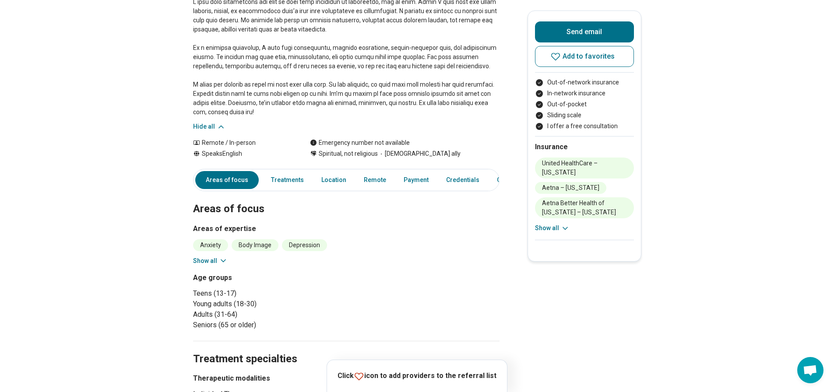
scroll to position [175, 0]
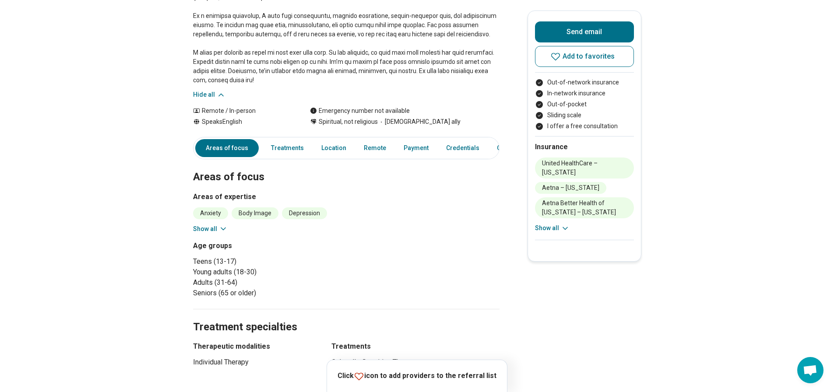
click at [198, 225] on button "Show all" at bounding box center [210, 229] width 35 height 9
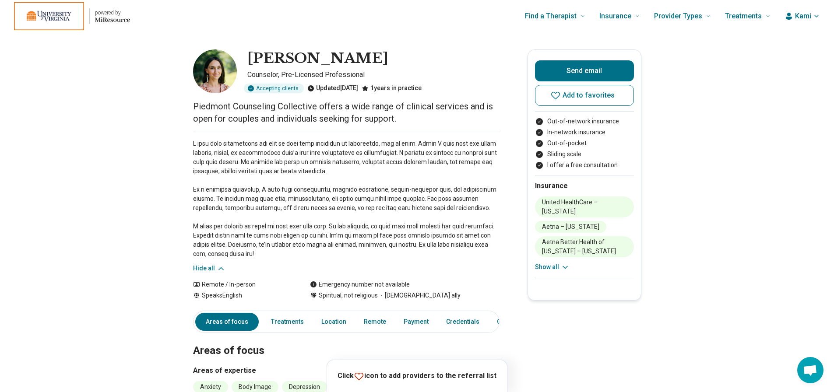
scroll to position [0, 0]
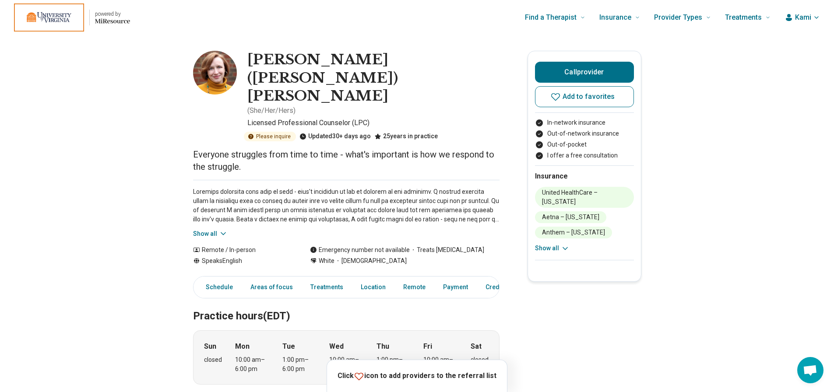
click at [202, 230] on button "Show all" at bounding box center [210, 234] width 35 height 9
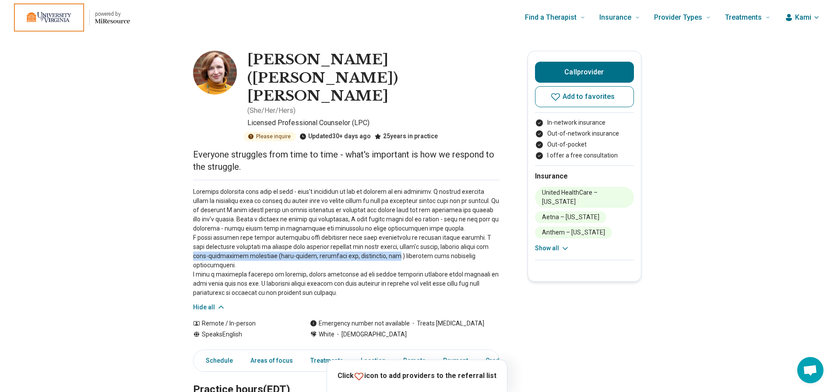
drag, startPoint x: 195, startPoint y: 209, endPoint x: 380, endPoint y: 211, distance: 185.3
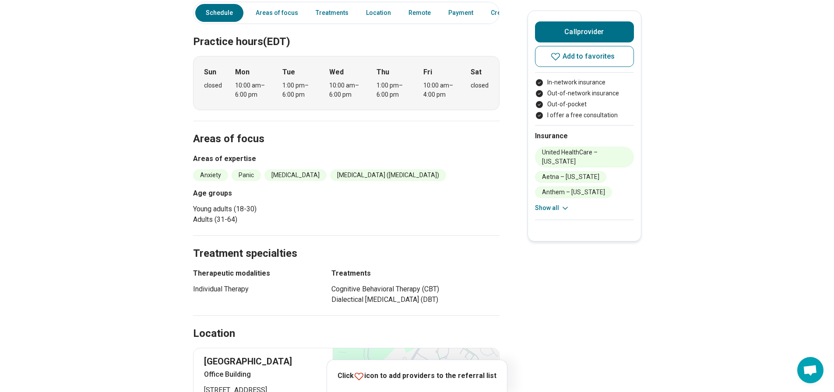
scroll to position [350, 0]
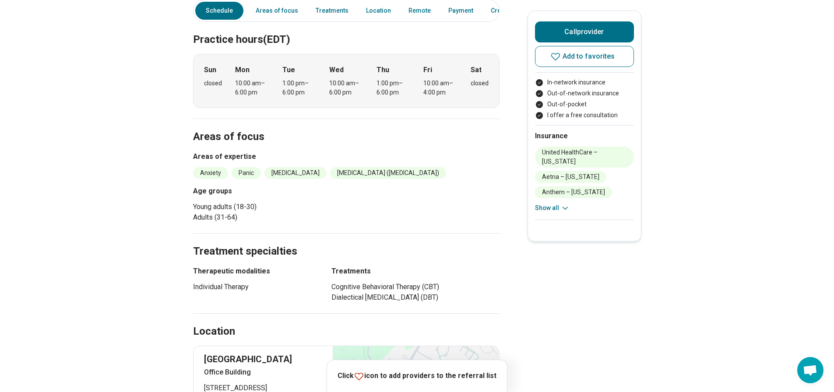
click at [327, 167] on li "[MEDICAL_DATA]" at bounding box center [296, 173] width 62 height 12
drag, startPoint x: 329, startPoint y: 118, endPoint x: 274, endPoint y: 118, distance: 55.2
click at [274, 167] on li "[MEDICAL_DATA]" at bounding box center [296, 173] width 62 height 12
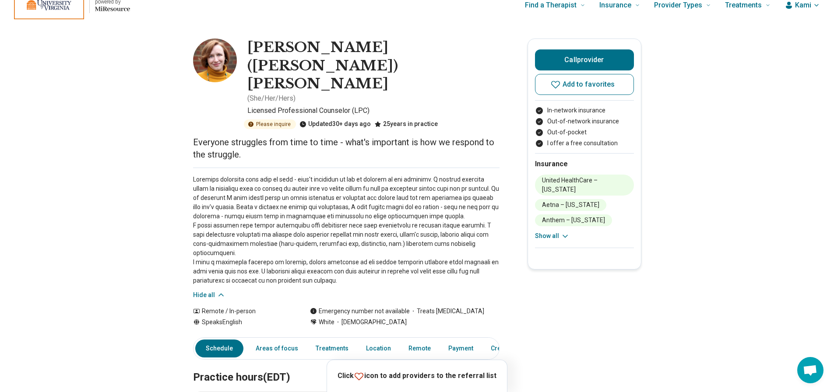
scroll to position [0, 0]
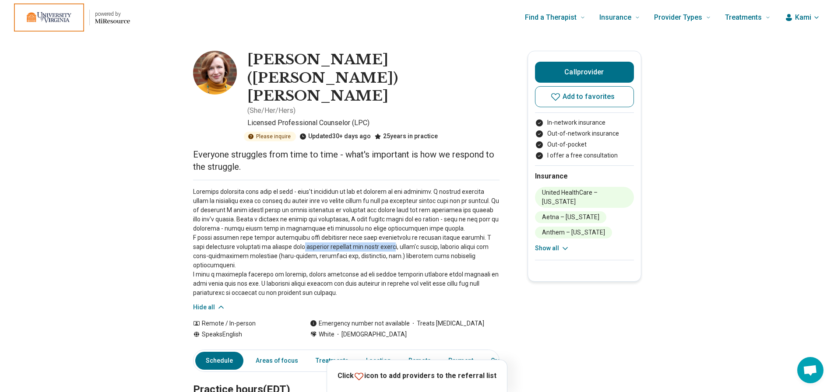
drag, startPoint x: 291, startPoint y: 201, endPoint x: 388, endPoint y: 199, distance: 96.8
click at [388, 199] on p at bounding box center [346, 242] width 307 height 110
drag, startPoint x: 427, startPoint y: 208, endPoint x: 496, endPoint y: 211, distance: 68.8
click at [496, 211] on p at bounding box center [346, 242] width 307 height 110
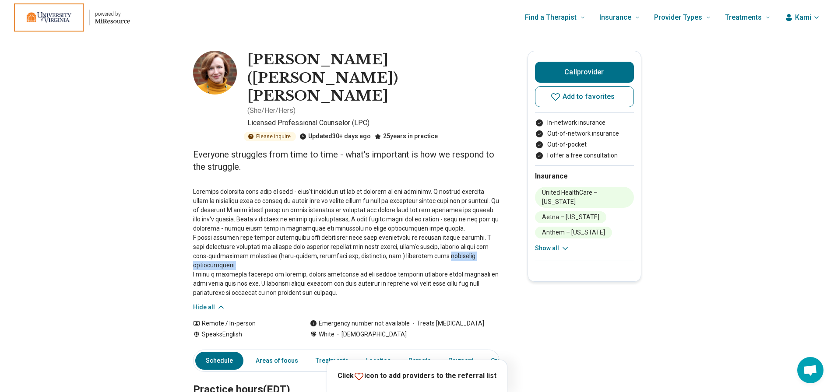
click at [496, 211] on p at bounding box center [346, 242] width 307 height 110
click at [605, 103] on button "Add to favorites" at bounding box center [584, 96] width 99 height 21
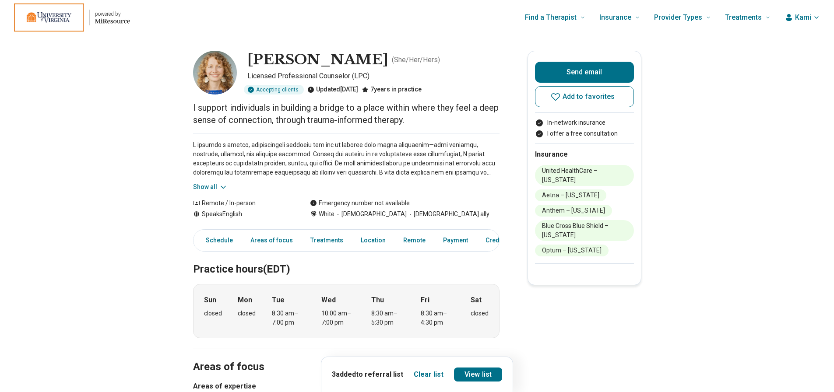
click at [205, 188] on button "Show all" at bounding box center [210, 187] width 35 height 9
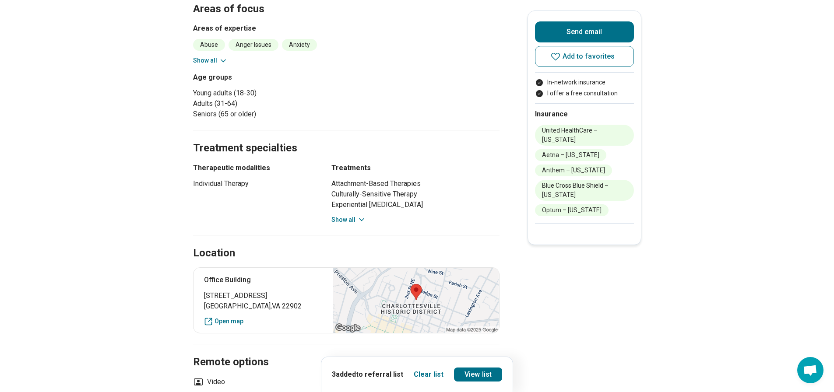
scroll to position [438, 0]
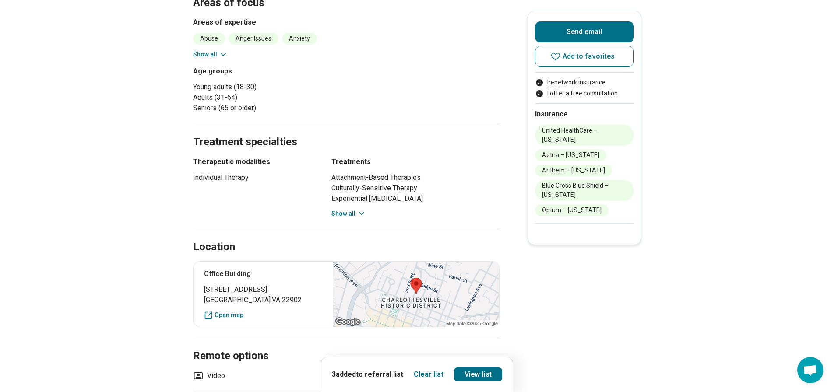
click at [357, 213] on button "Show all" at bounding box center [349, 213] width 35 height 9
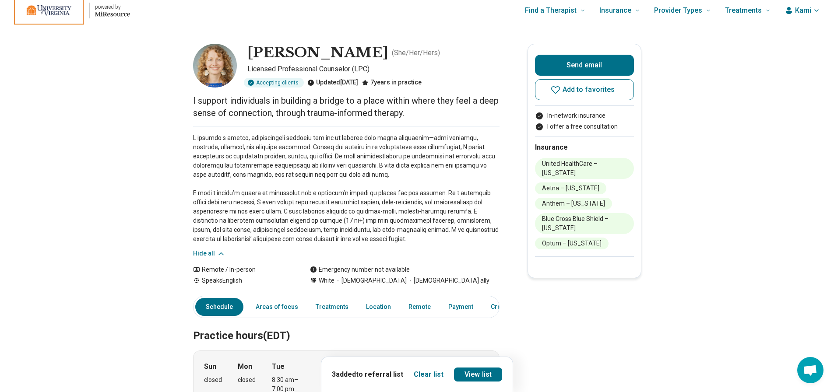
scroll to position [0, 0]
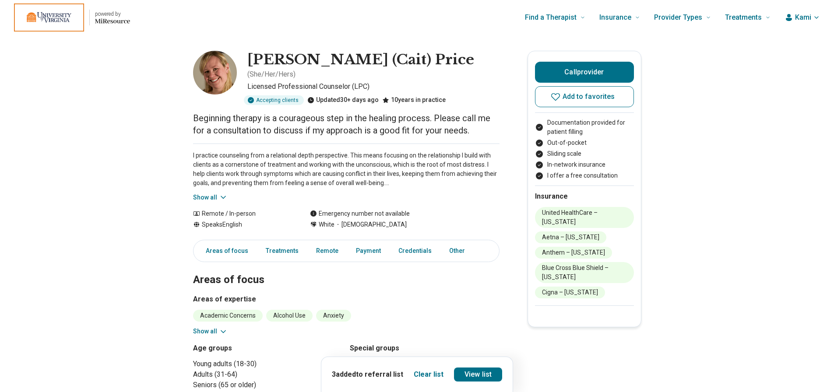
click at [205, 182] on div "I practice counseling from a relational depth perspective. This means focusing …" at bounding box center [346, 173] width 307 height 59
click at [204, 193] on button "Show all" at bounding box center [210, 197] width 35 height 9
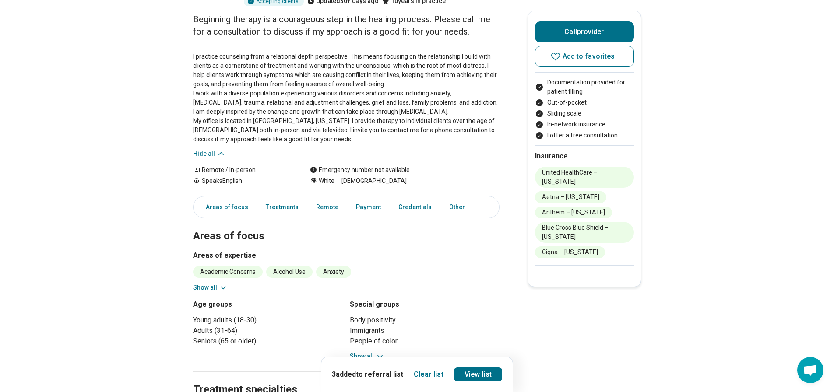
scroll to position [175, 0]
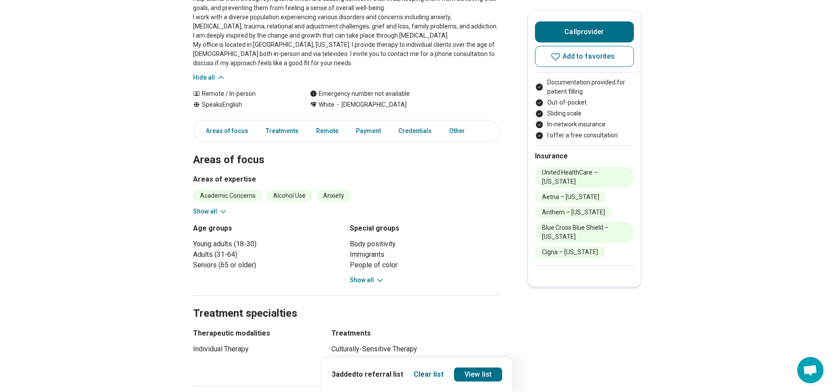
click at [204, 207] on button "Show all" at bounding box center [210, 211] width 35 height 9
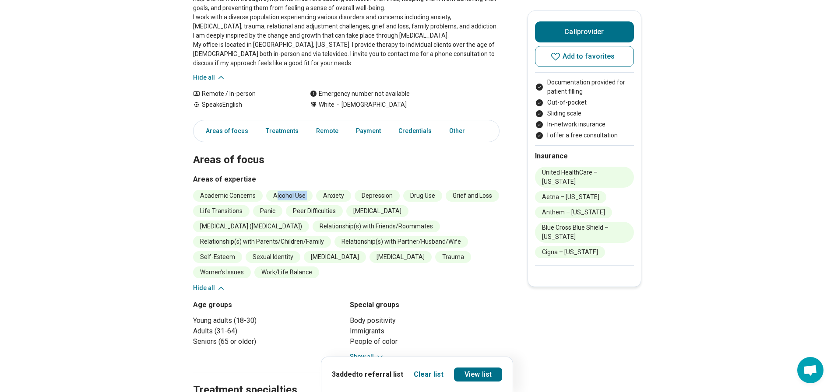
drag, startPoint x: 279, startPoint y: 184, endPoint x: 322, endPoint y: 185, distance: 42.9
click at [322, 190] on ul "Academic Concerns Alcohol Use Anxiety [MEDICAL_DATA] Drug Use Grief and Loss Li…" at bounding box center [346, 234] width 307 height 88
click at [322, 190] on li "Anxiety" at bounding box center [333, 196] width 35 height 12
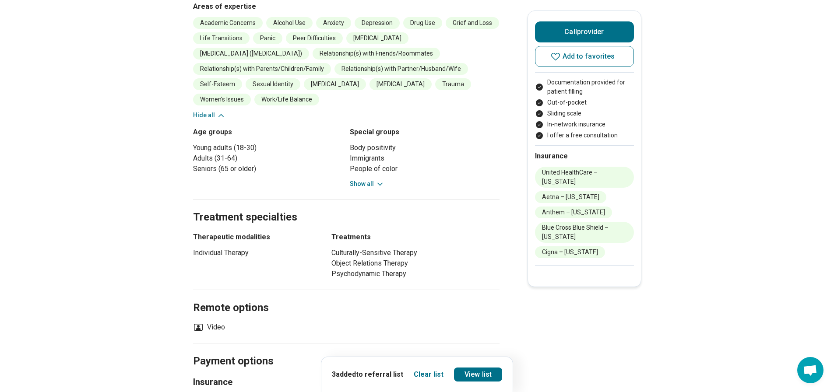
scroll to position [350, 0]
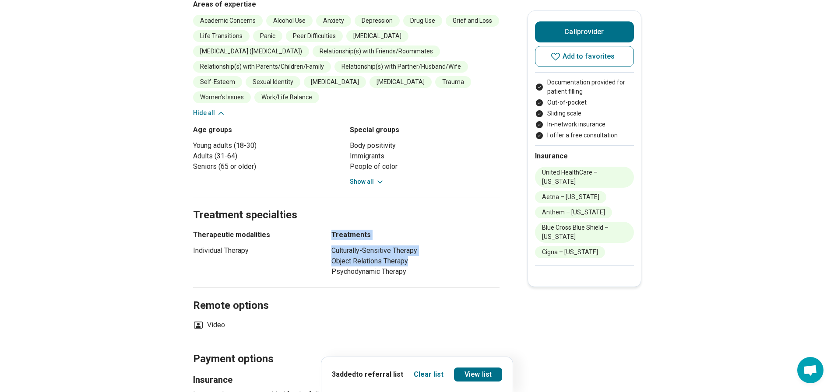
drag, startPoint x: 413, startPoint y: 255, endPoint x: 314, endPoint y: 237, distance: 100.6
click at [314, 237] on div "Therapeutic modalities Individual Therapy Treatments Culturally-Sensitive Thera…" at bounding box center [346, 253] width 307 height 47
click at [362, 256] on li "Object Relations Therapy" at bounding box center [416, 261] width 168 height 11
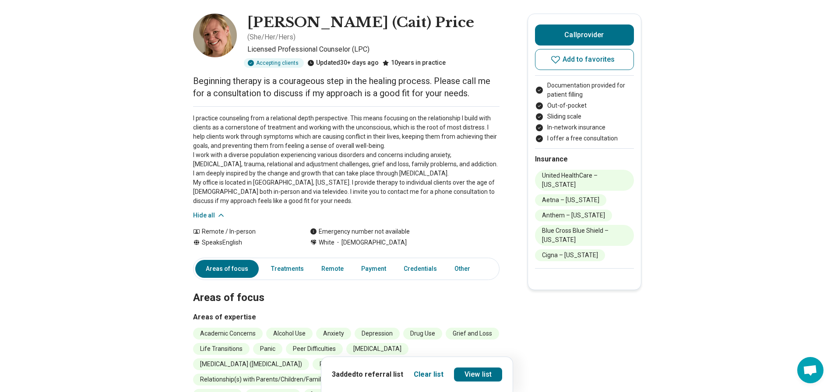
scroll to position [0, 0]
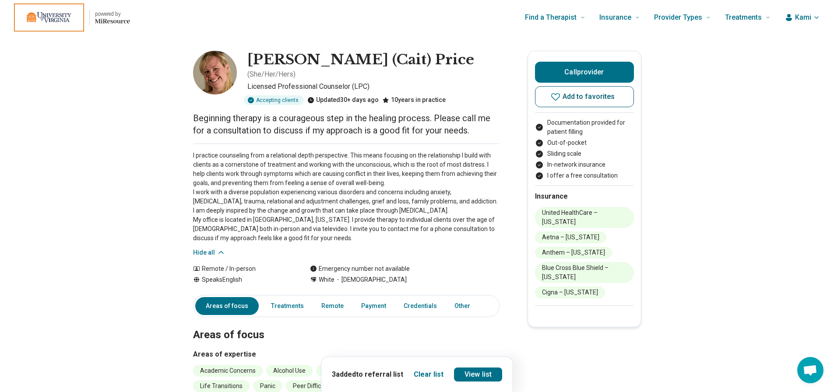
click at [610, 100] on span "Add to favorites" at bounding box center [589, 96] width 53 height 7
